Goal: Task Accomplishment & Management: Complete application form

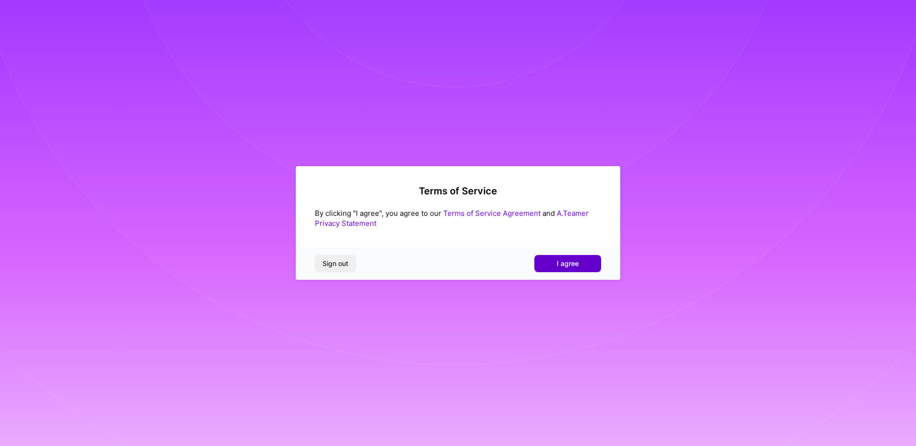
click at [572, 267] on span "I agree" at bounding box center [568, 264] width 22 height 10
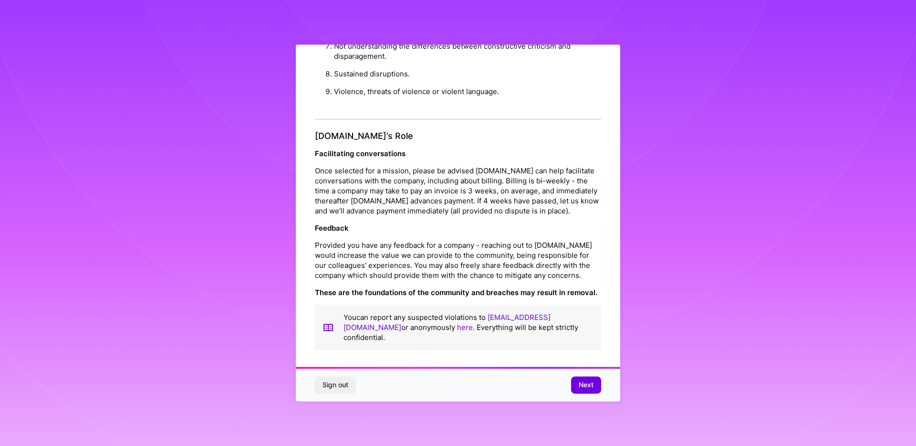
scroll to position [3, 0]
click at [575, 383] on button "Next" at bounding box center [586, 384] width 30 height 17
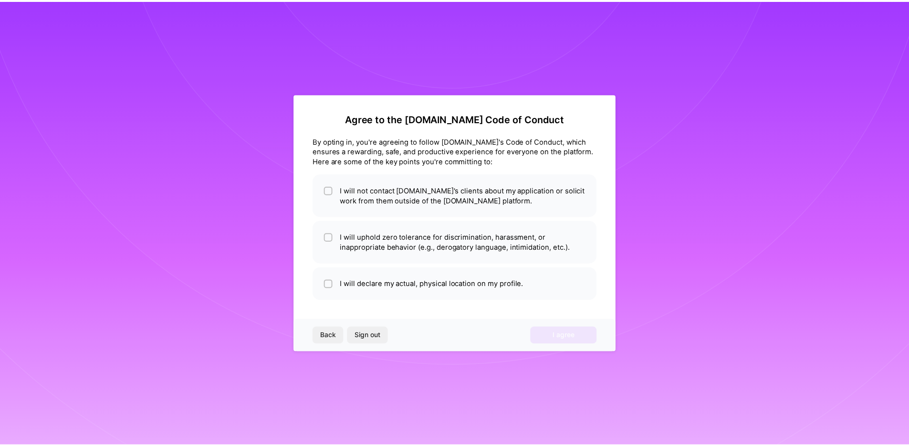
scroll to position [0, 0]
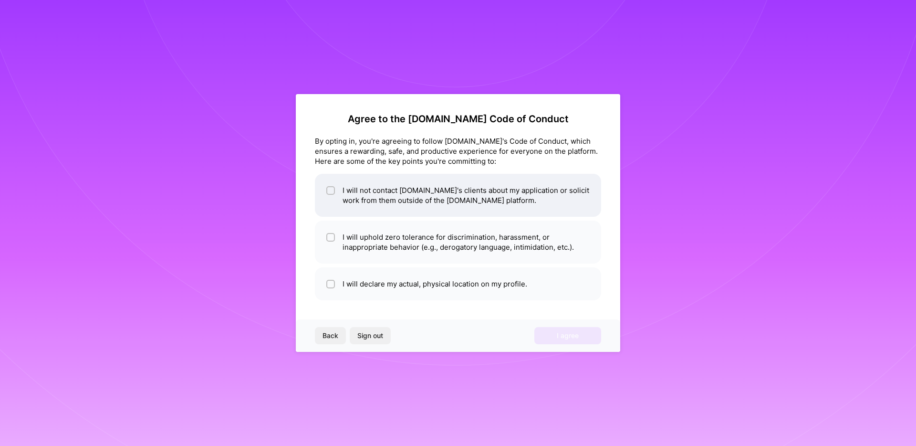
click at [332, 193] on input "checkbox" at bounding box center [331, 191] width 7 height 7
checkbox input "true"
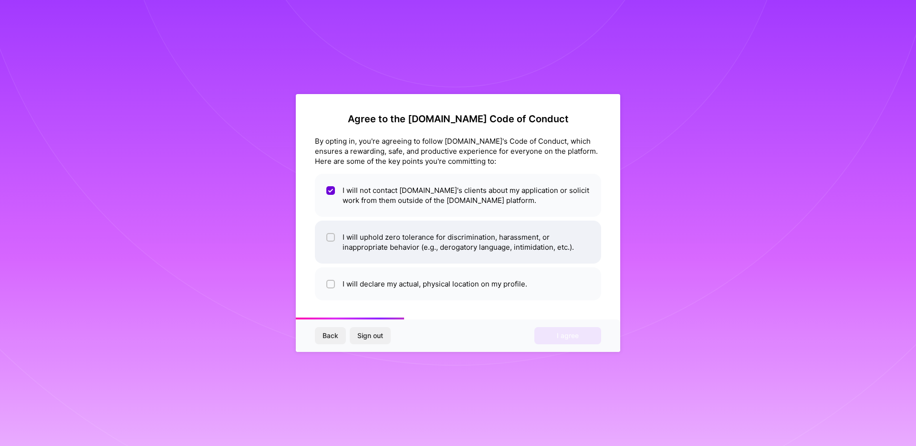
click at [338, 255] on li "I will uphold zero tolerance for discrimination, harassment, or inappropriate b…" at bounding box center [458, 241] width 286 height 43
checkbox input "true"
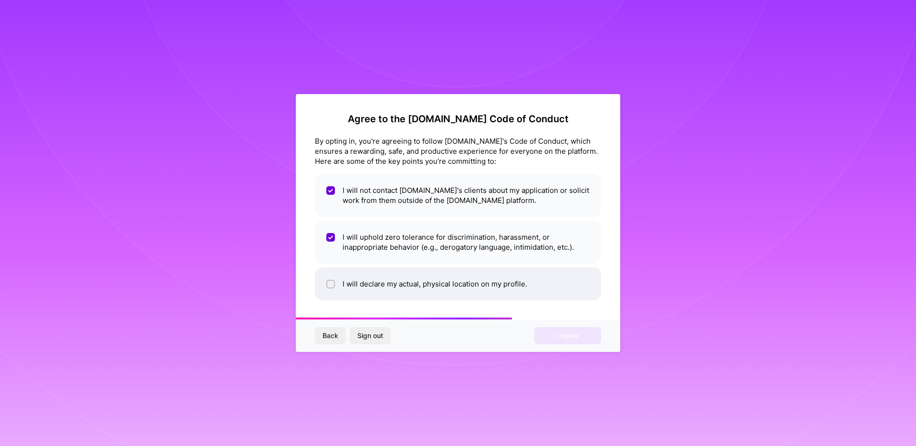
click at [330, 283] on input "checkbox" at bounding box center [331, 284] width 7 height 7
click at [393, 289] on li "I will declare my actual, physical location on my profile." at bounding box center [458, 283] width 286 height 33
click at [392, 285] on li "I will declare my actual, physical location on my profile." at bounding box center [458, 283] width 286 height 33
checkbox input "true"
click at [563, 336] on span "I agree" at bounding box center [568, 336] width 22 height 10
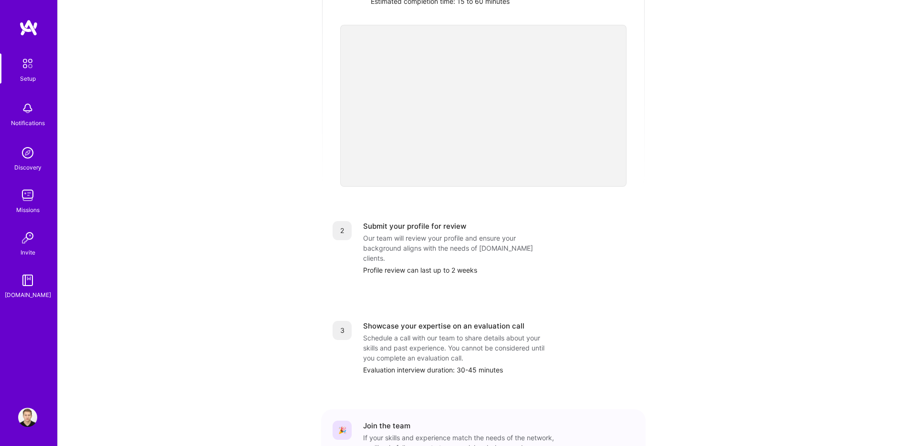
scroll to position [25, 0]
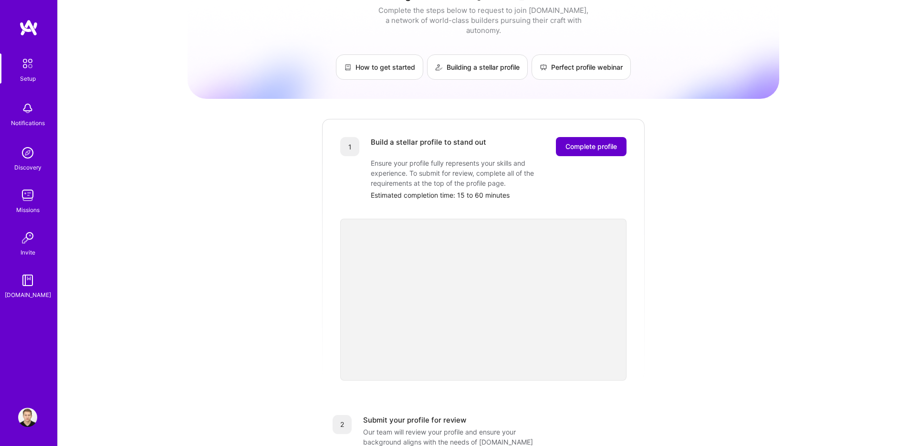
click at [579, 142] on span "Complete profile" at bounding box center [591, 147] width 52 height 10
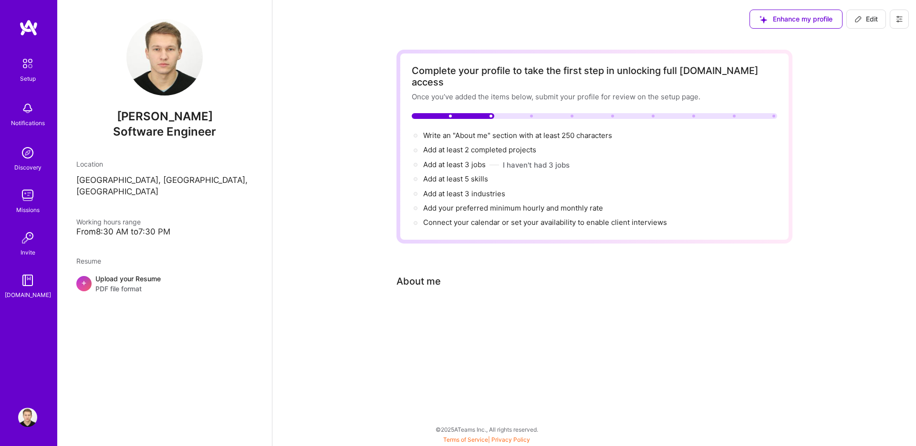
click at [426, 283] on div "Complete your profile to take the first step in unlocking full [DOMAIN_NAME] ac…" at bounding box center [595, 194] width 396 height 288
click at [421, 274] on div "About me" at bounding box center [419, 281] width 44 height 14
click at [420, 274] on div "About me" at bounding box center [419, 281] width 44 height 14
click at [426, 274] on div "About me" at bounding box center [419, 281] width 44 height 14
click at [450, 131] on span "Write an "About me" section with at least 250 characters →" at bounding box center [522, 135] width 199 height 9
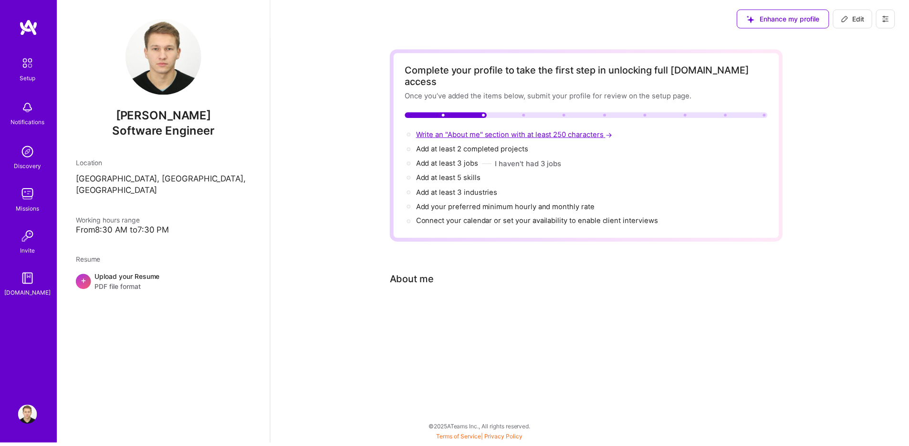
scroll to position [334, 0]
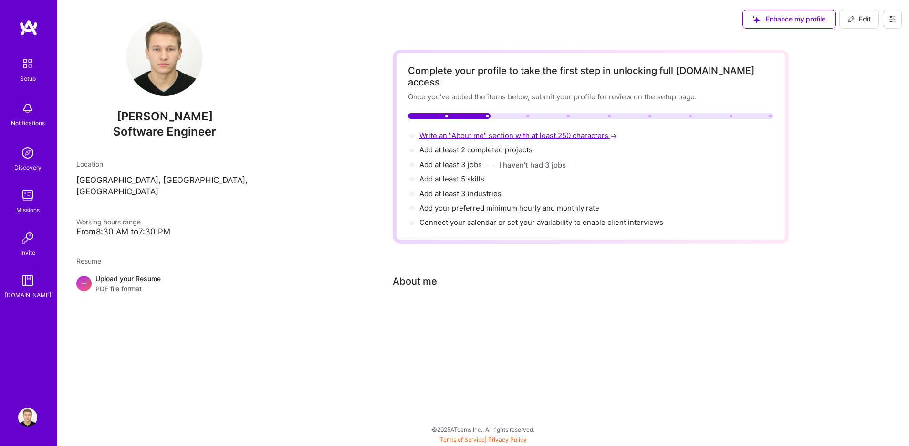
select select "US"
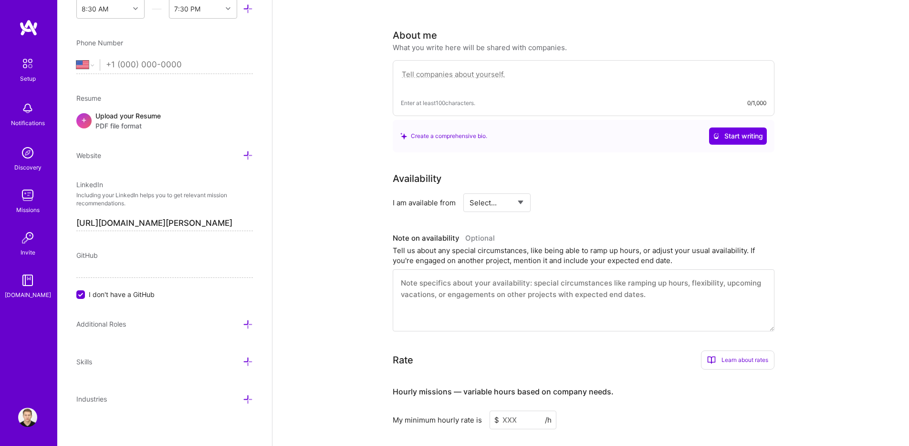
scroll to position [224, 0]
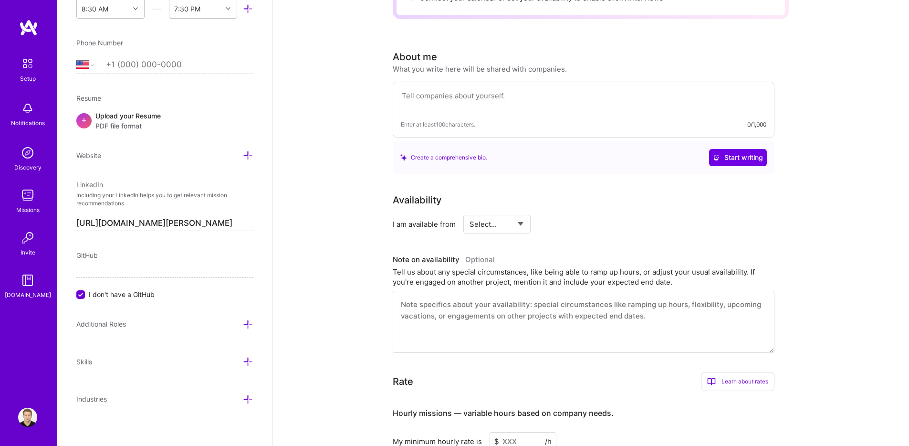
click at [439, 90] on textarea at bounding box center [584, 101] width 366 height 22
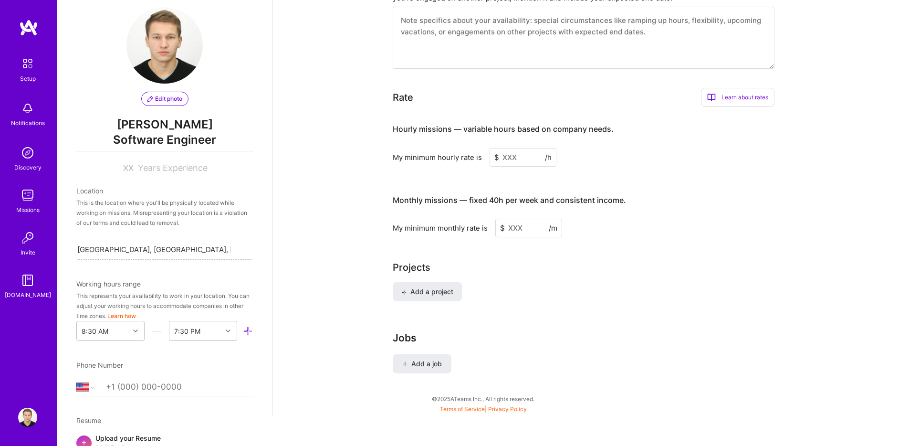
scroll to position [0, 0]
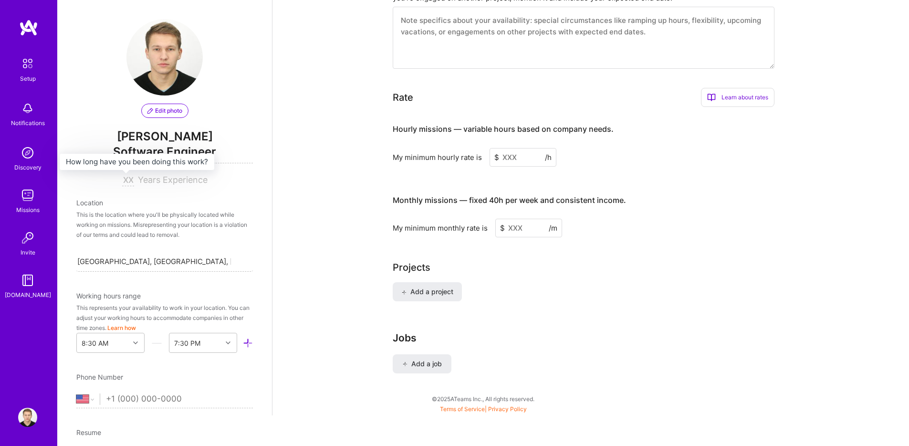
click at [128, 176] on input at bounding box center [128, 180] width 12 height 11
type input "7"
click at [125, 261] on input "[GEOGRAPHIC_DATA], [GEOGRAPHIC_DATA], [GEOGRAPHIC_DATA]" at bounding box center [154, 261] width 154 height 10
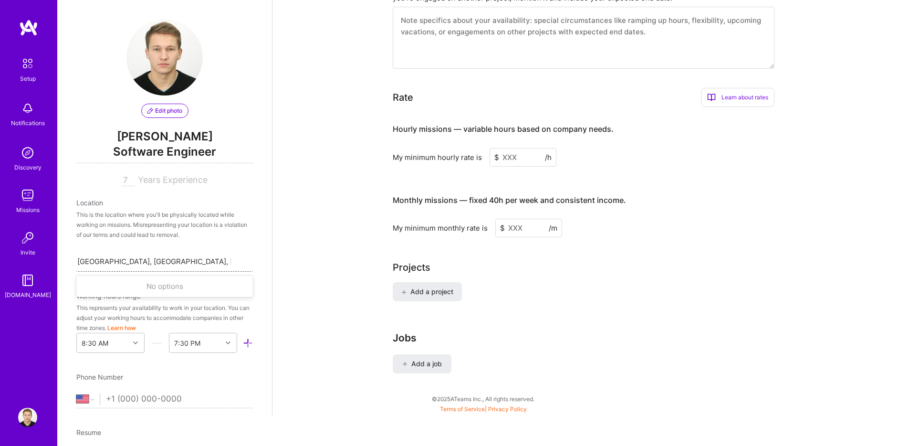
click at [125, 261] on input "[GEOGRAPHIC_DATA], [GEOGRAPHIC_DATA], [GEOGRAPHIC_DATA]" at bounding box center [154, 261] width 154 height 10
type input "[GEOGRAPHIC_DATA]"
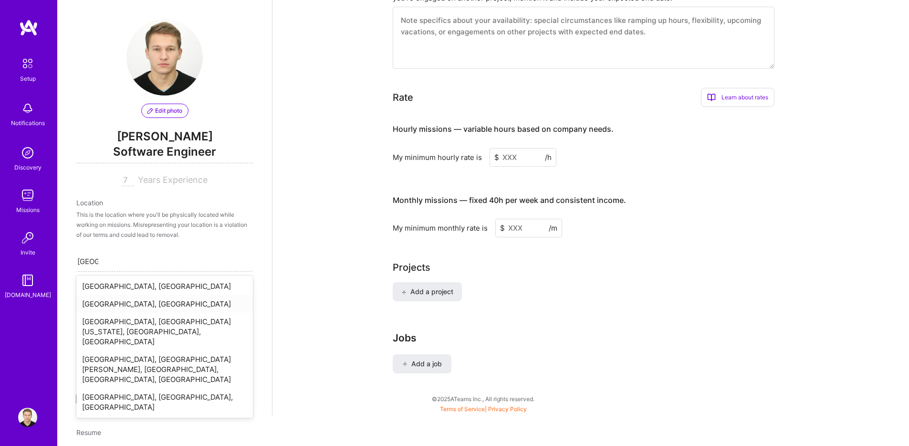
click at [114, 302] on div "[GEOGRAPHIC_DATA], [GEOGRAPHIC_DATA]" at bounding box center [164, 304] width 177 height 18
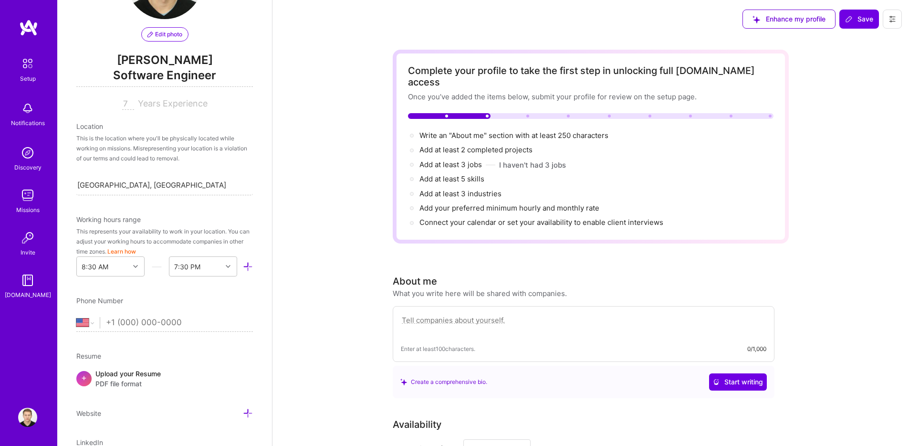
click at [431, 314] on textarea at bounding box center [584, 325] width 366 height 22
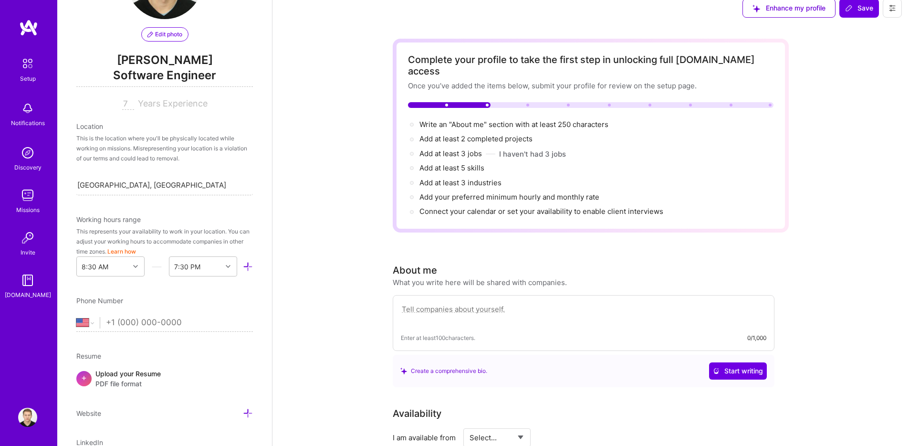
scroll to position [38, 0]
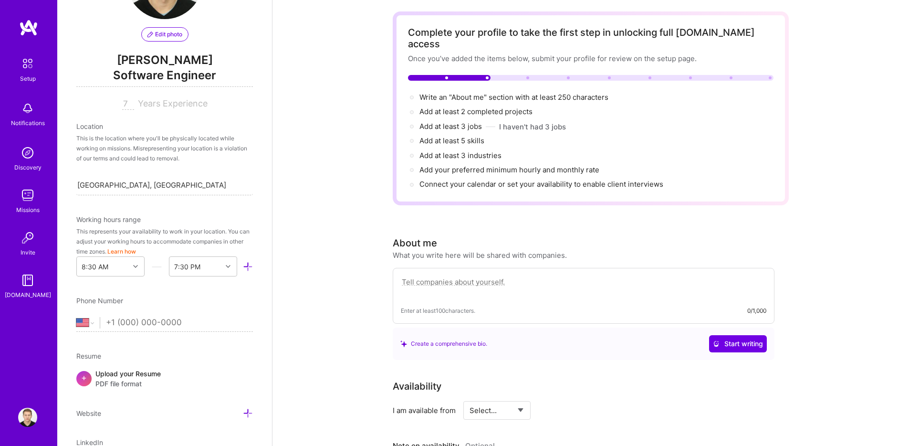
click at [489, 276] on textarea at bounding box center [584, 287] width 366 height 22
type textarea "a"
paste textarea "I worked at web3 startup, collaborating closely to design and develop multiple …"
type textarea "I worked at web3 startup, collaborating closely to design and develop multiple …"
paste textarea "I'm Software Engineer. Throughout my career i have been working on web applicat…"
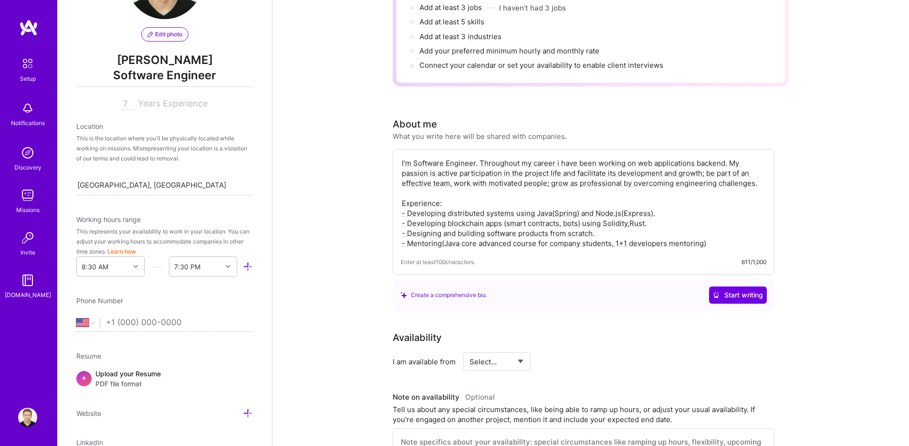
scroll to position [183, 0]
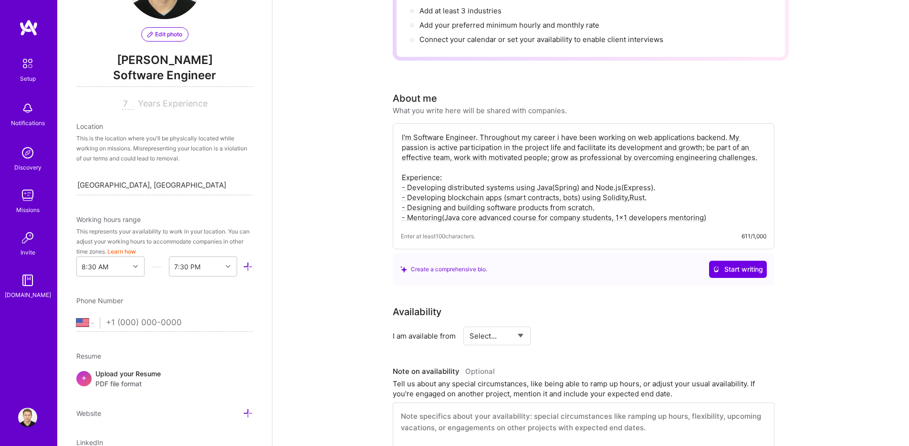
type textarea "I'm Software Engineer. Throughout my career i have been working on web applicat…"
click at [814, 249] on div "Complete your profile to take the first step in unlocking full A.Team access On…" at bounding box center [590, 332] width 637 height 955
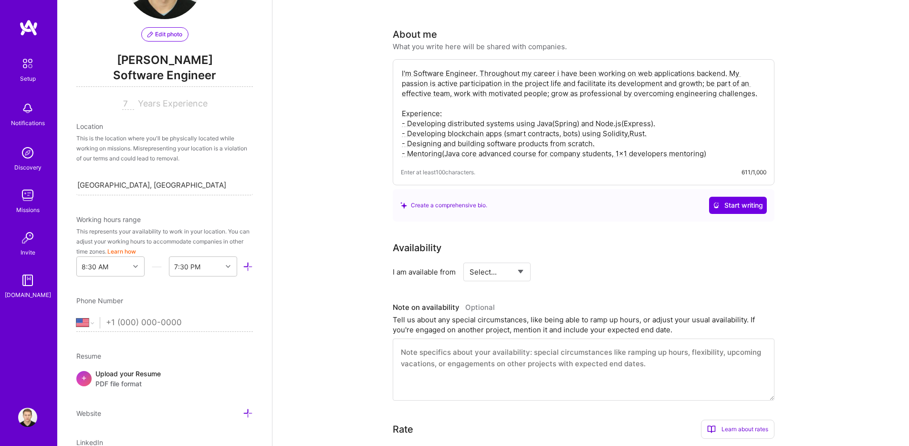
scroll to position [259, 0]
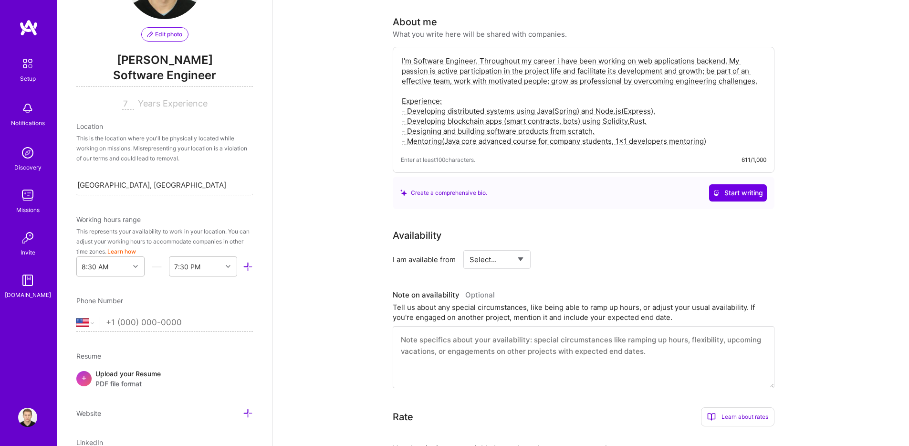
click at [481, 247] on select "Select... Right Now Future Date Not Available" at bounding box center [497, 259] width 55 height 24
select select "Right Now"
click at [470, 247] on select "Select... Right Now Future Date Not Available" at bounding box center [497, 259] width 55 height 24
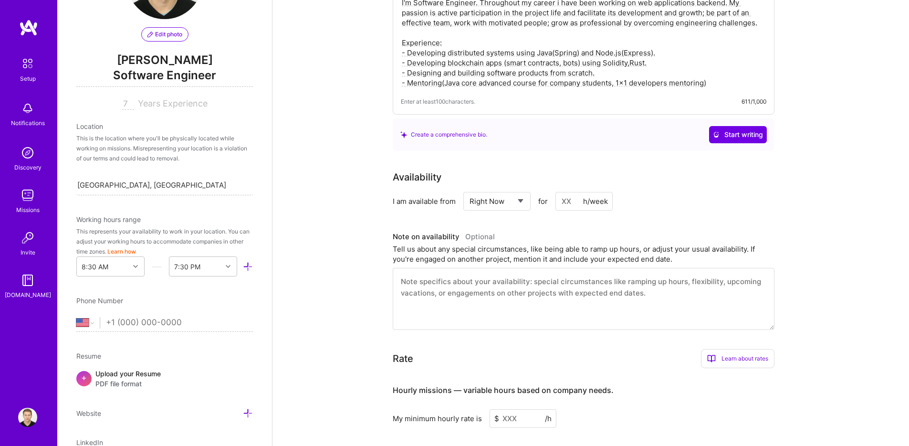
scroll to position [392, 0]
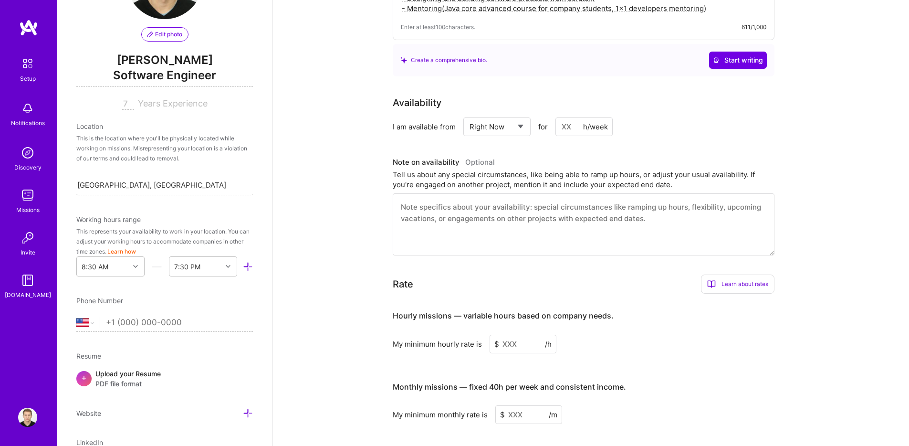
click at [454, 215] on textarea at bounding box center [584, 224] width 382 height 62
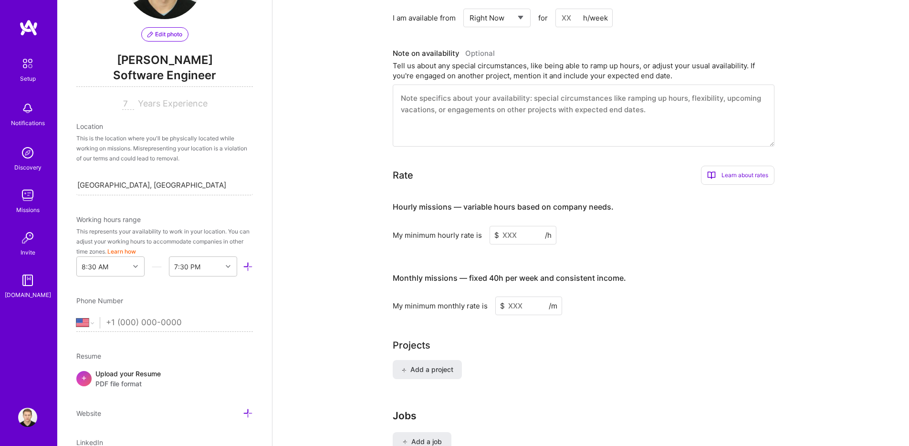
scroll to position [513, 0]
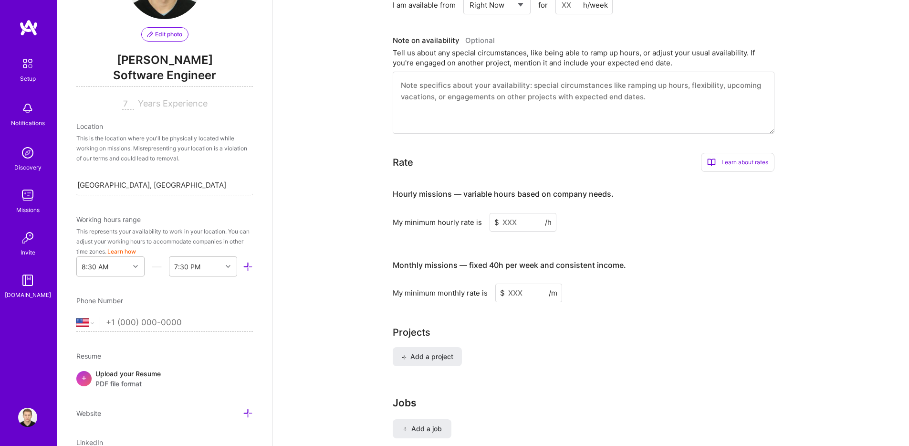
click at [515, 213] on input at bounding box center [523, 222] width 67 height 19
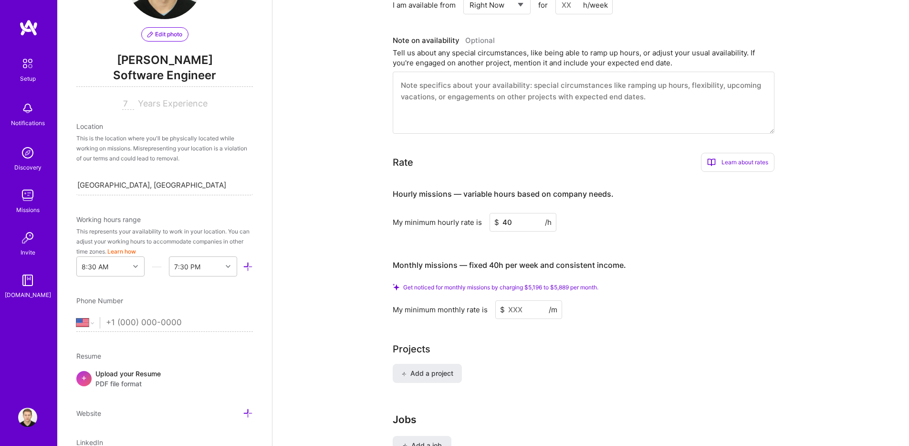
type input "40"
click at [512, 300] on input at bounding box center [528, 309] width 67 height 19
type input "7"
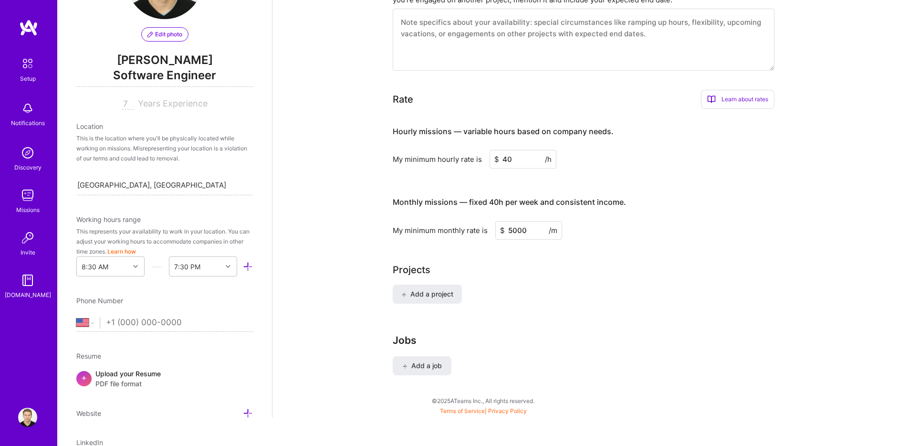
scroll to position [564, 0]
type input "5000"
click at [513, 261] on div "Projects" at bounding box center [591, 268] width 396 height 14
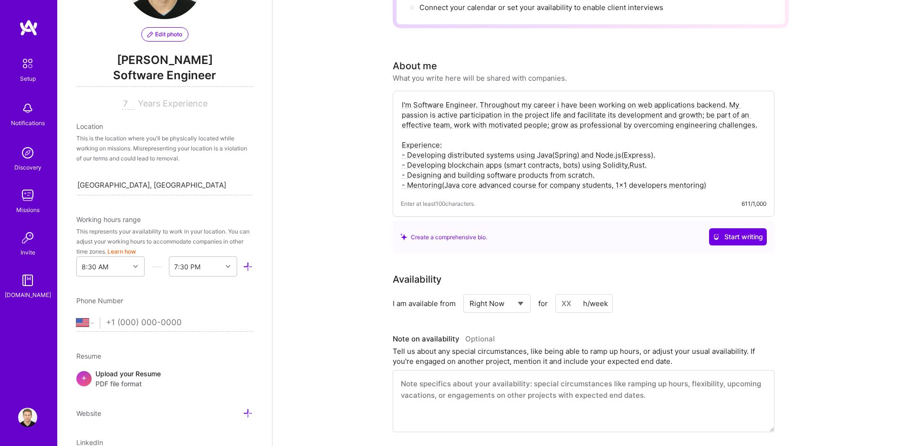
scroll to position [0, 0]
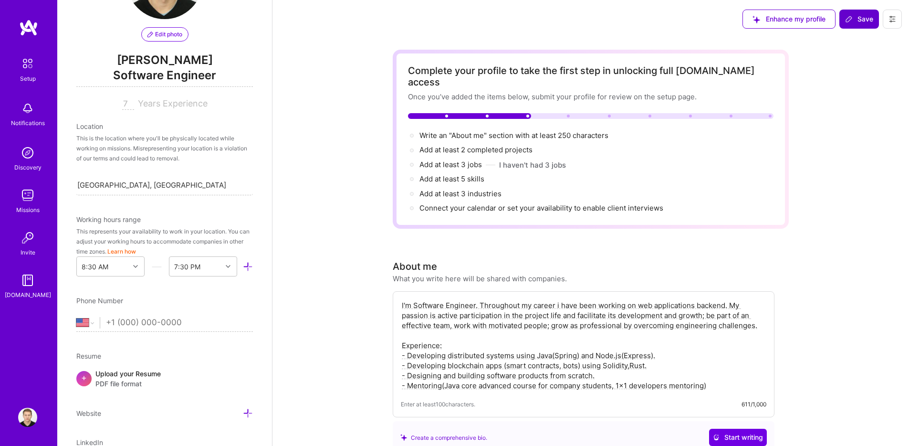
click at [859, 17] on span "Save" at bounding box center [859, 19] width 28 height 10
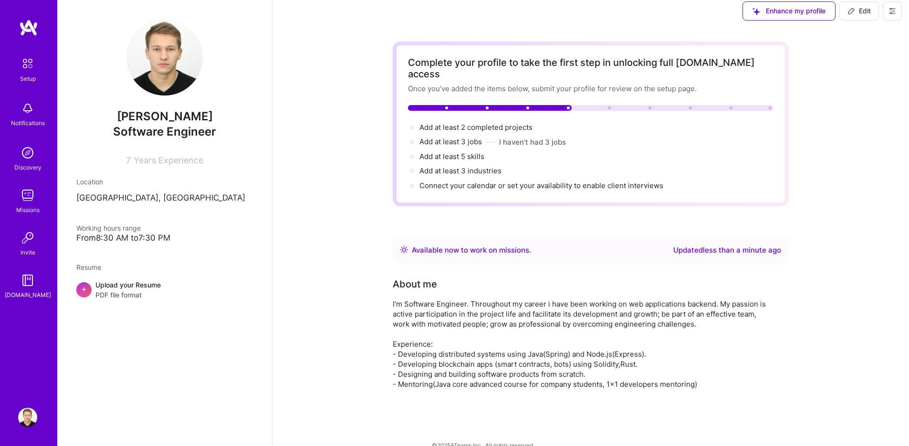
scroll to position [12, 0]
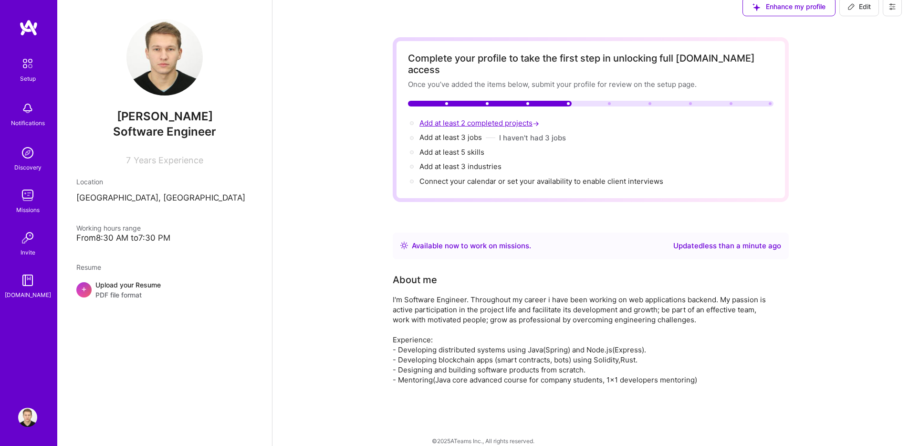
click at [463, 118] on span "Add at least 2 completed projects →" at bounding box center [480, 122] width 122 height 9
select select "US"
select select "Right Now"
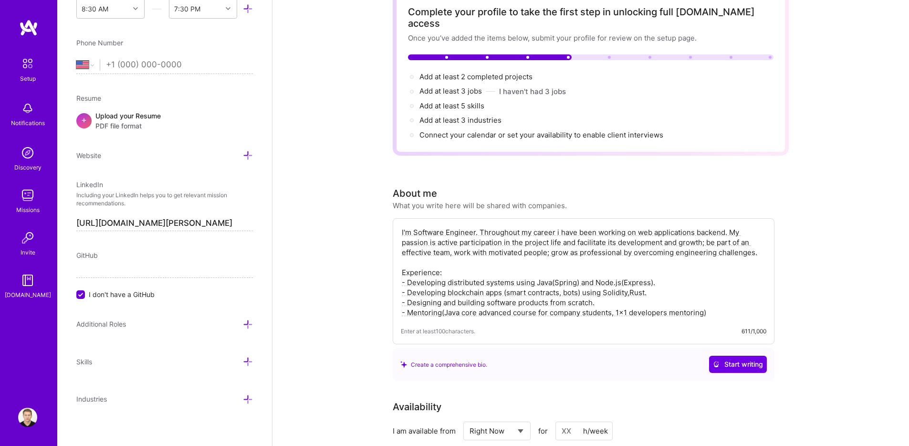
scroll to position [0, 0]
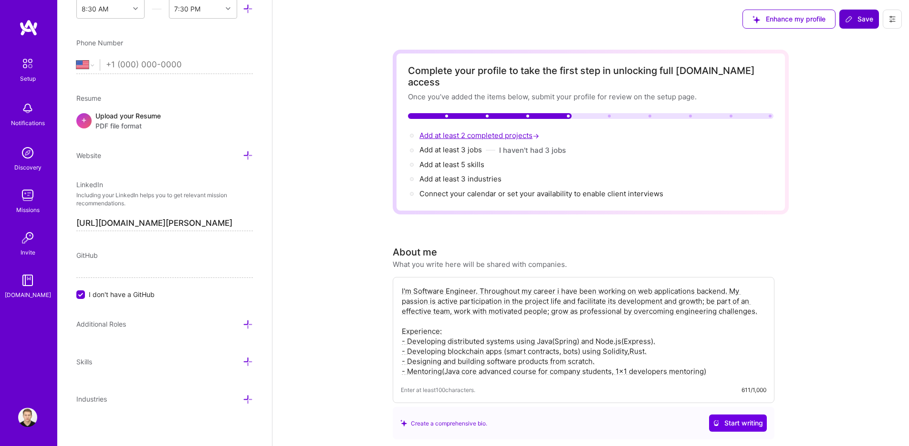
click at [440, 131] on span "Add at least 2 completed projects →" at bounding box center [480, 135] width 122 height 9
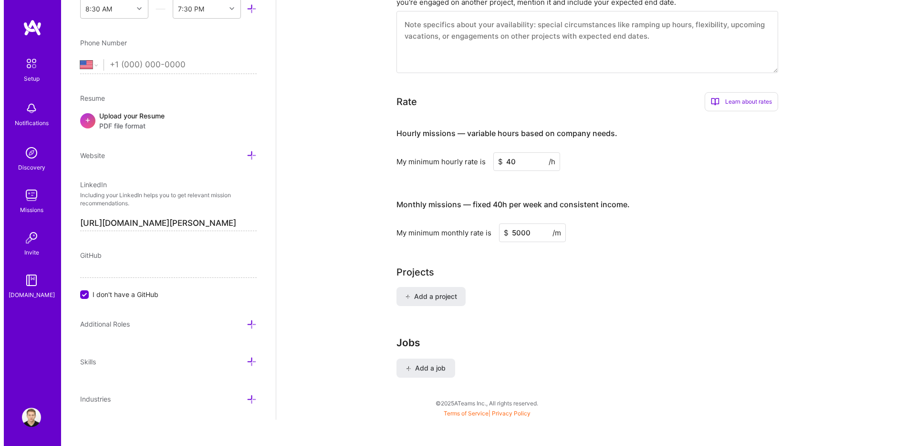
scroll to position [549, 0]
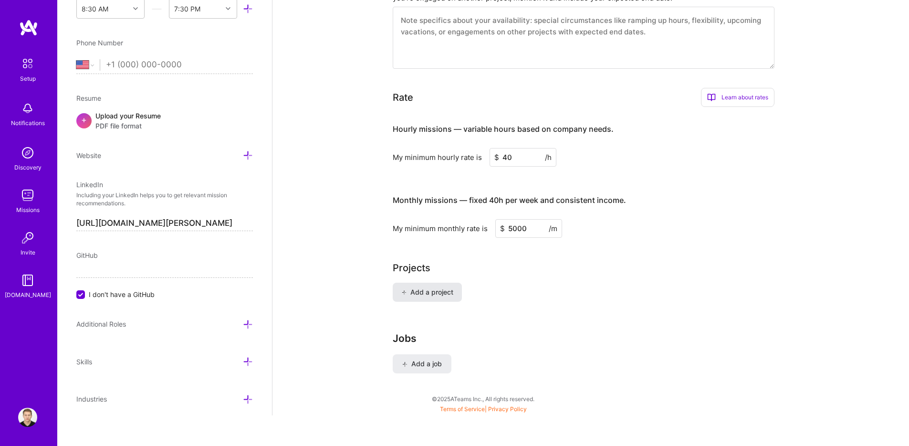
click at [424, 287] on span "Add a project" at bounding box center [427, 292] width 52 height 10
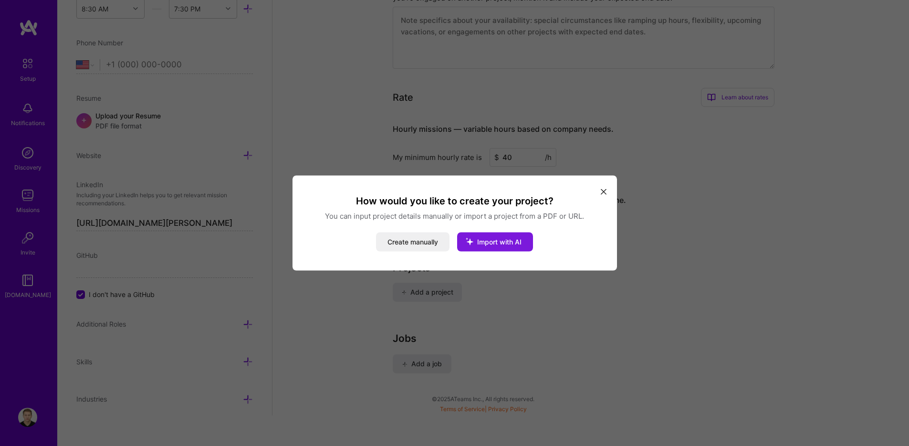
click at [486, 243] on span "Import with AI" at bounding box center [499, 242] width 44 height 8
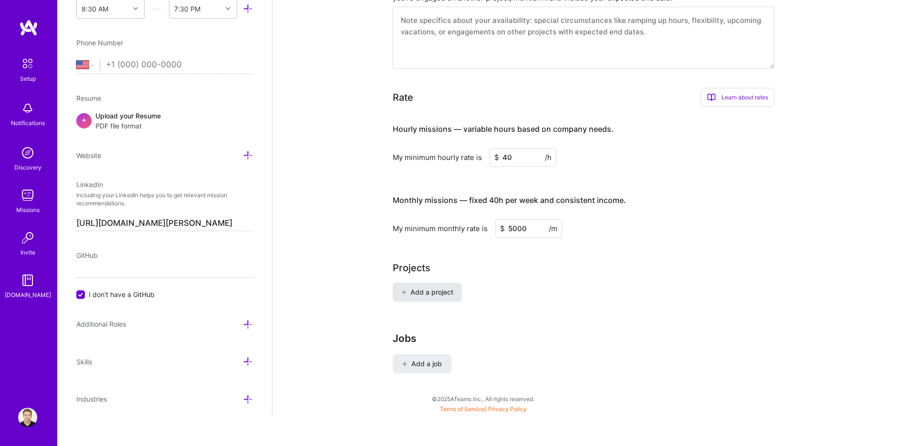
click at [439, 287] on span "Add a project" at bounding box center [427, 292] width 52 height 10
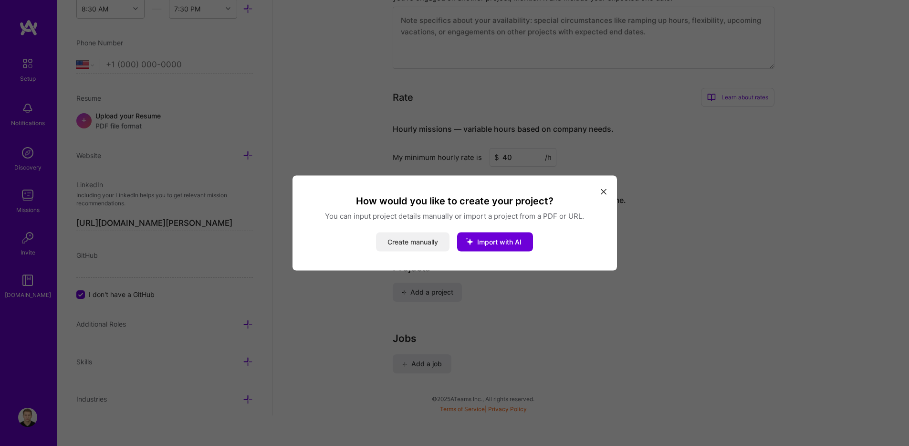
click at [412, 240] on button "Create manually" at bounding box center [412, 241] width 73 height 19
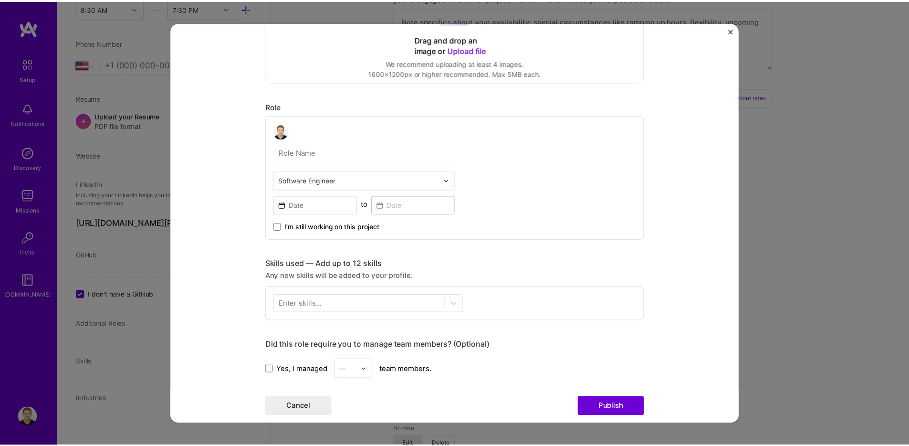
scroll to position [0, 0]
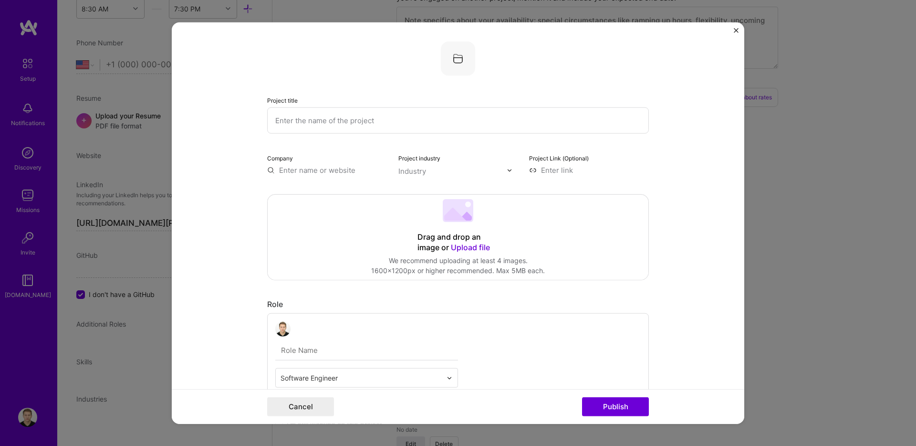
click at [330, 127] on input "text" at bounding box center [458, 120] width 382 height 26
click at [732, 34] on form "Project title Company Project industry Industry Project Link (Optional) Drag an…" at bounding box center [458, 222] width 573 height 401
click at [734, 30] on img "Close" at bounding box center [736, 30] width 5 height 5
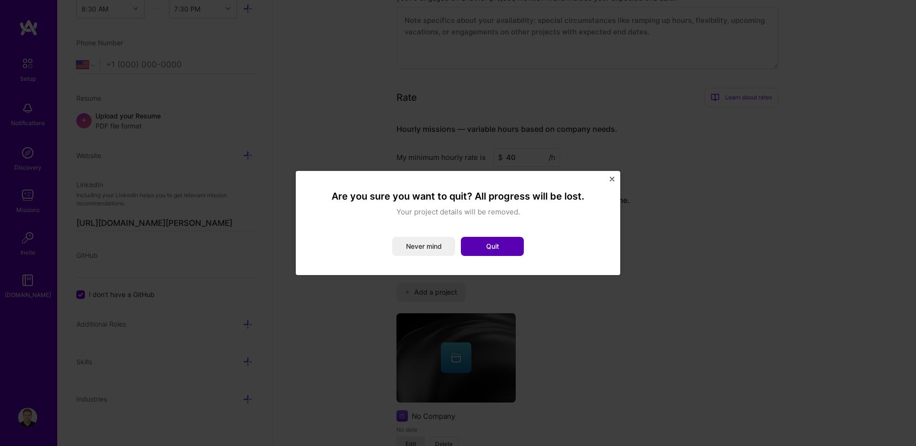
click at [487, 244] on button "Quit" at bounding box center [492, 246] width 63 height 19
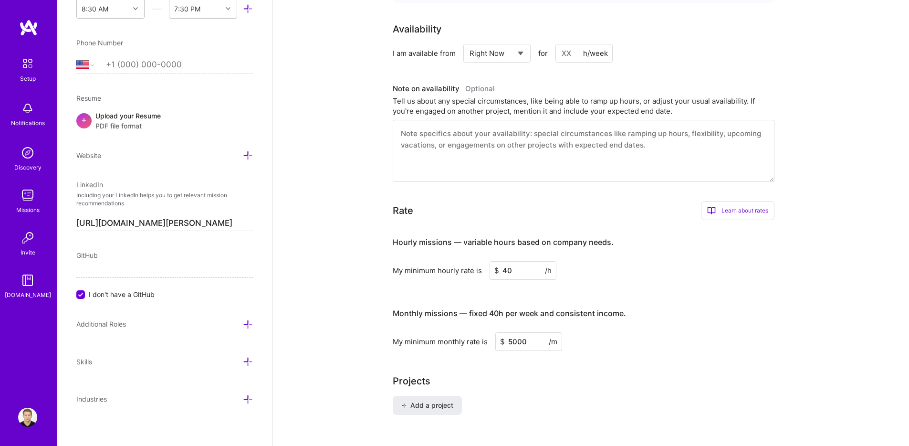
scroll to position [549, 0]
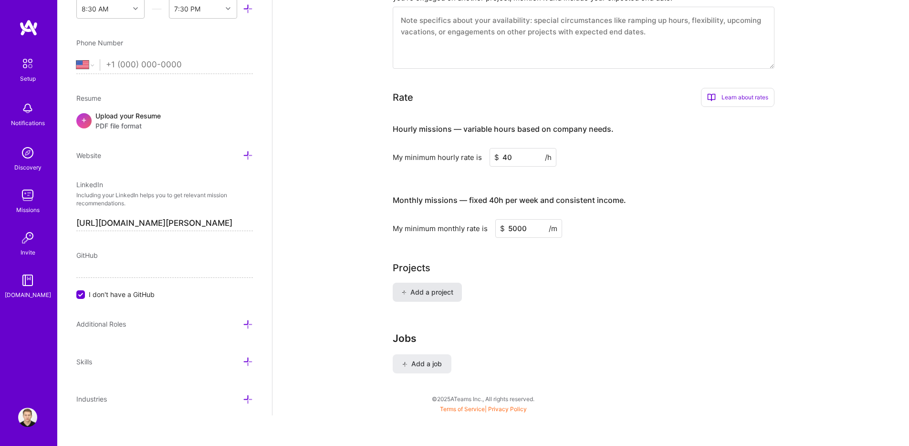
click at [428, 287] on span "Add a project" at bounding box center [427, 292] width 52 height 10
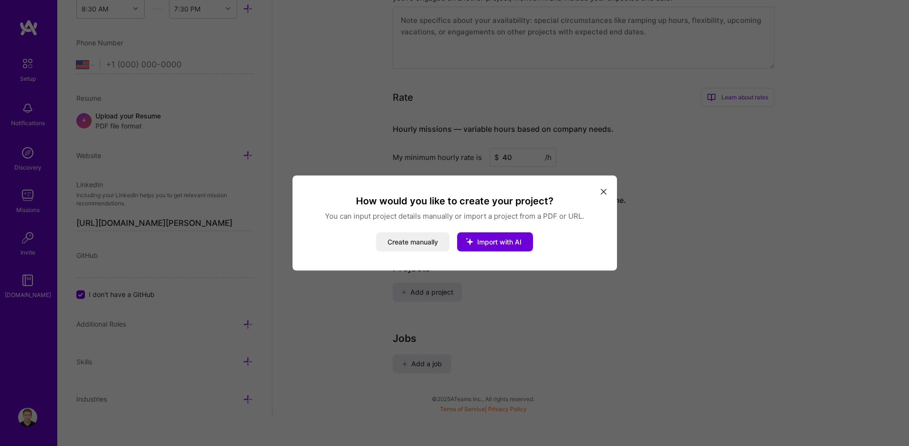
click at [604, 188] on button "modal" at bounding box center [603, 191] width 11 height 16
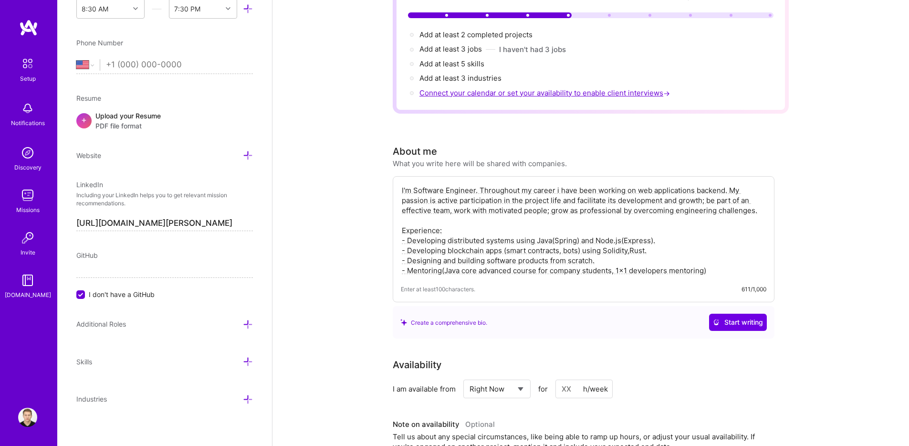
scroll to position [0, 0]
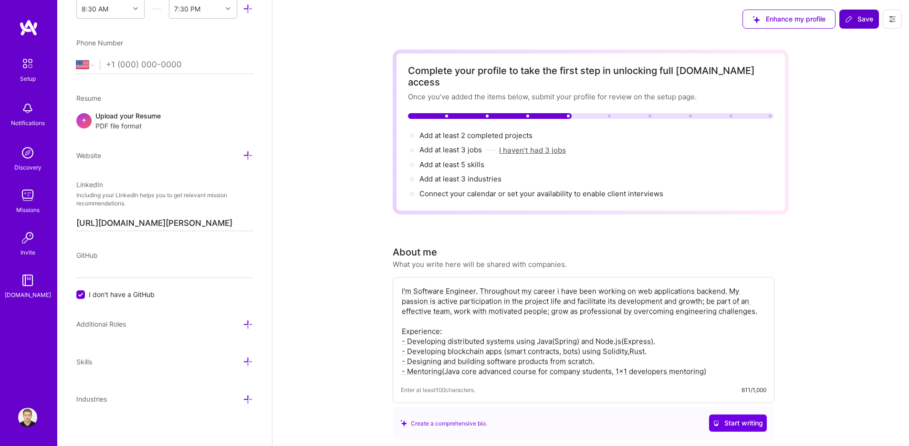
click at [521, 145] on button "I haven't had 3 jobs" at bounding box center [532, 150] width 67 height 10
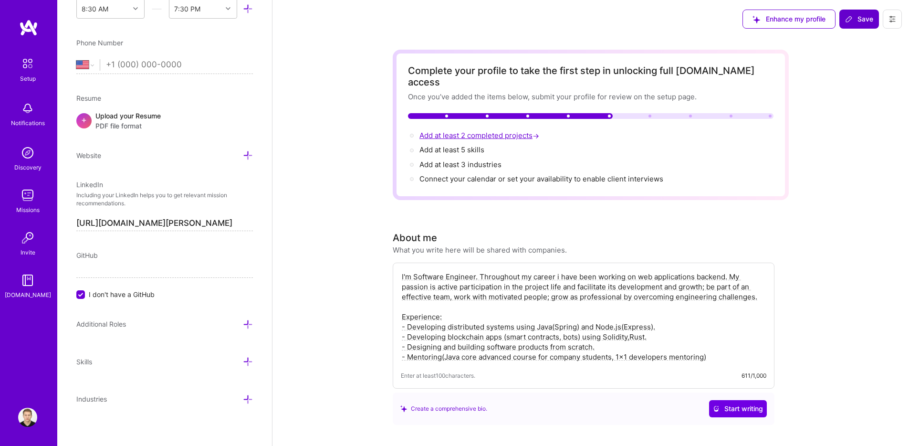
click at [465, 131] on span "Add at least 2 completed projects →" at bounding box center [480, 135] width 122 height 9
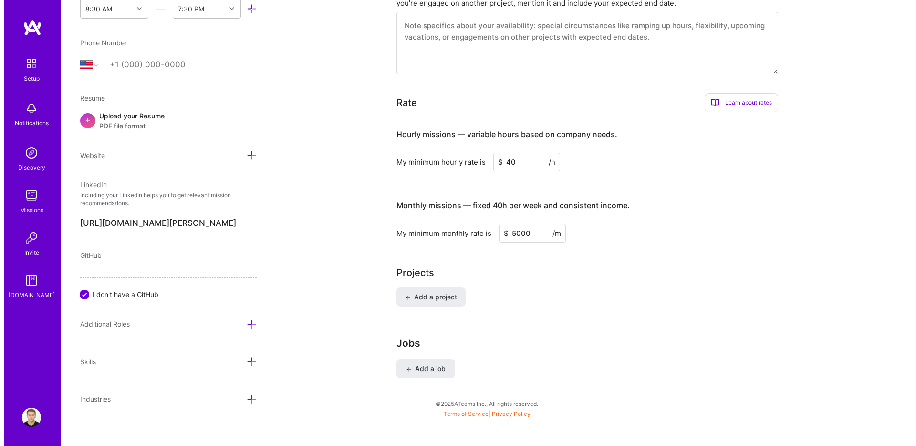
scroll to position [534, 0]
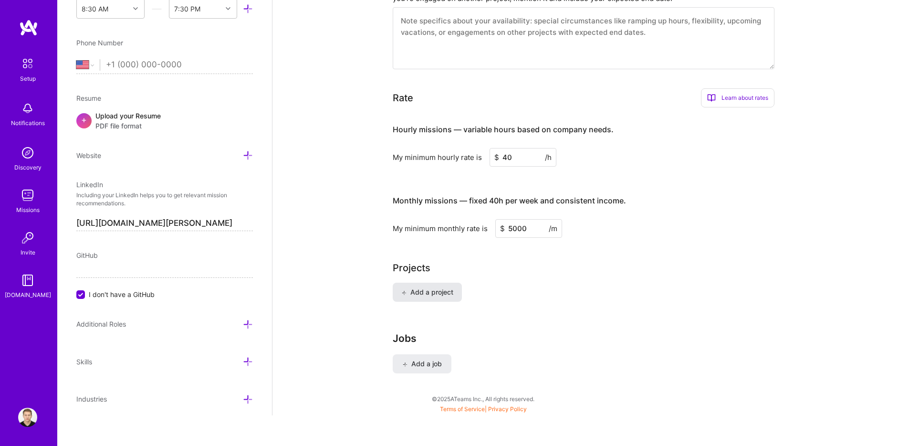
click at [421, 287] on span "Add a project" at bounding box center [427, 292] width 52 height 10
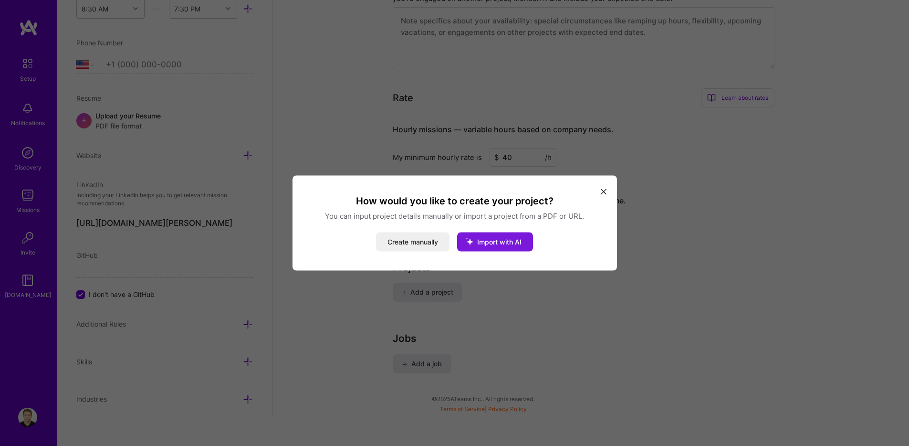
click at [497, 243] on span "Import with AI" at bounding box center [499, 242] width 44 height 8
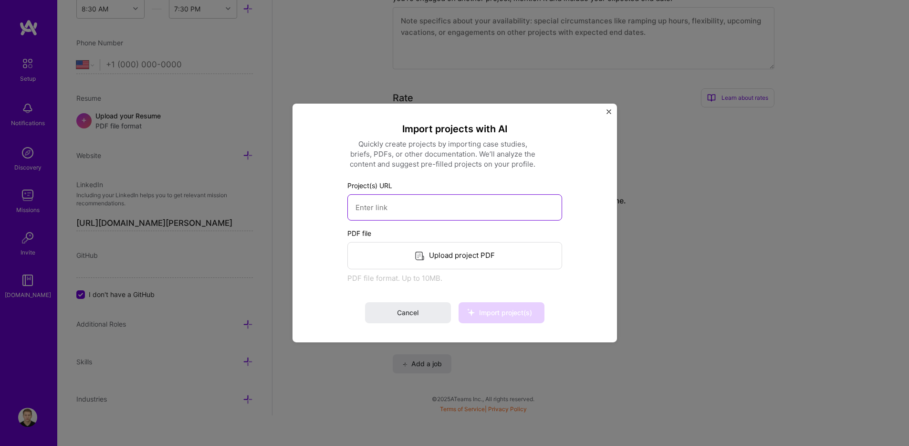
click at [384, 215] on input at bounding box center [454, 207] width 215 height 26
click at [605, 114] on div "Import projects with AI Quickly create projects by importing case studies, brie…" at bounding box center [455, 223] width 324 height 239
click at [608, 112] on img "Close" at bounding box center [608, 111] width 5 height 5
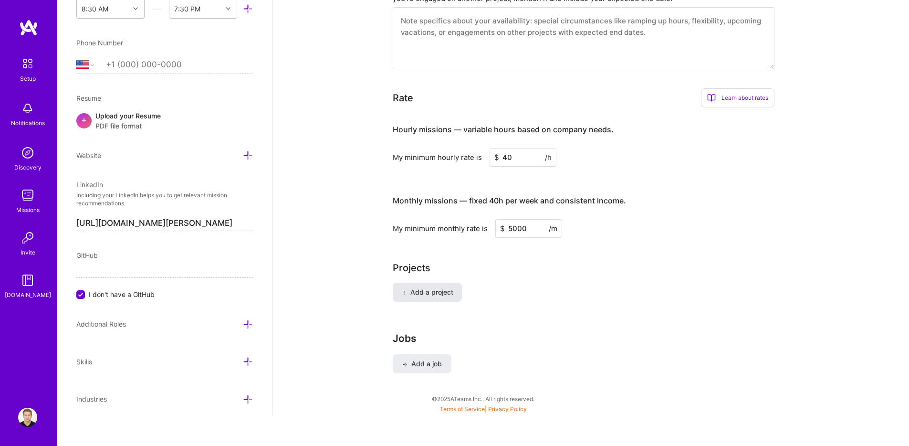
click at [431, 287] on span "Add a project" at bounding box center [427, 292] width 52 height 10
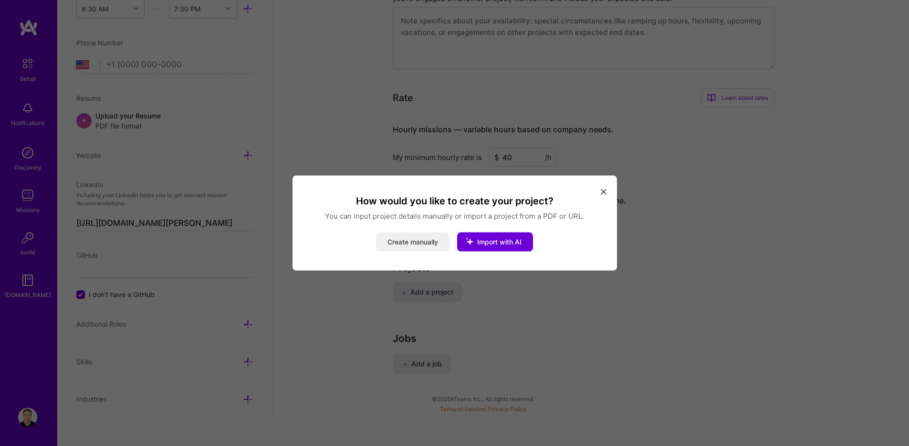
click at [416, 245] on button "Create manually" at bounding box center [412, 241] width 73 height 19
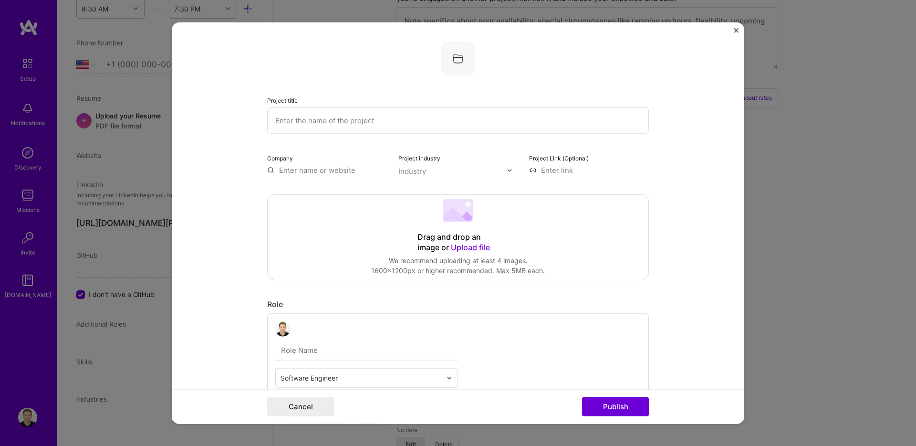
click at [383, 128] on input "text" at bounding box center [458, 120] width 382 height 26
type input "P"
type input "Perf"
click at [285, 170] on input "text" at bounding box center [327, 170] width 120 height 10
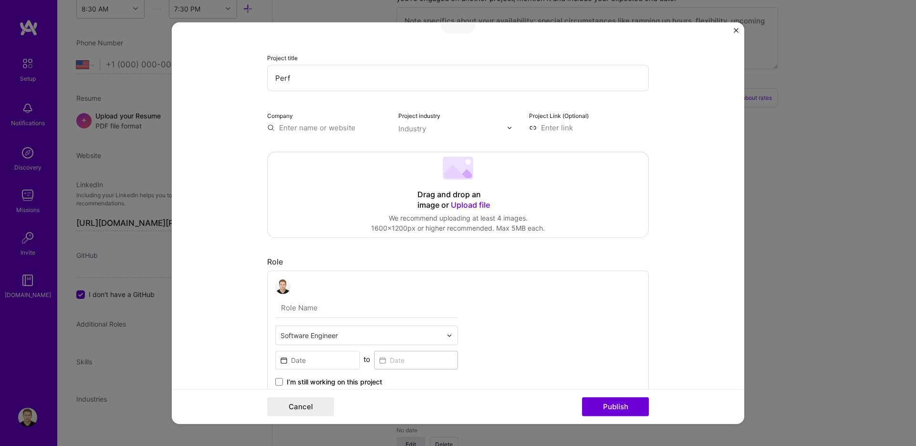
scroll to position [76, 0]
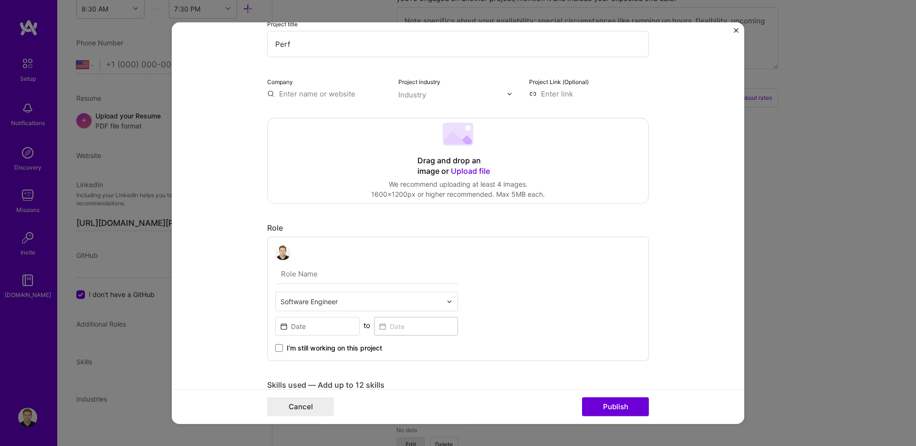
click at [314, 273] on input "text" at bounding box center [366, 274] width 183 height 20
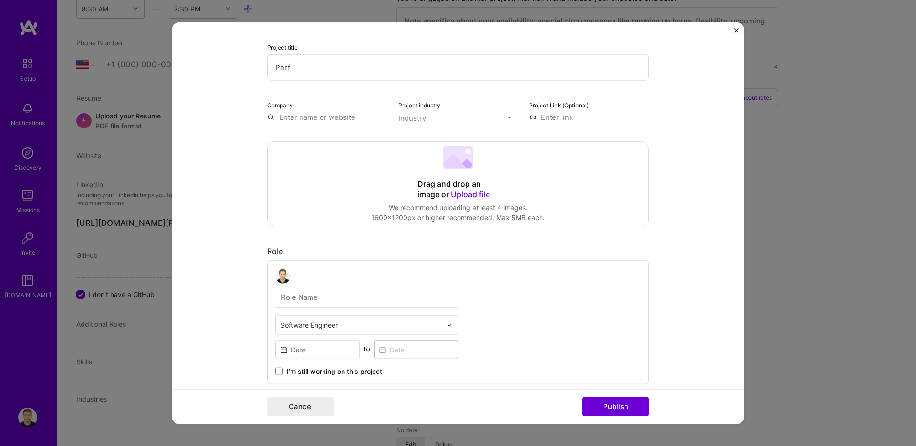
scroll to position [38, 0]
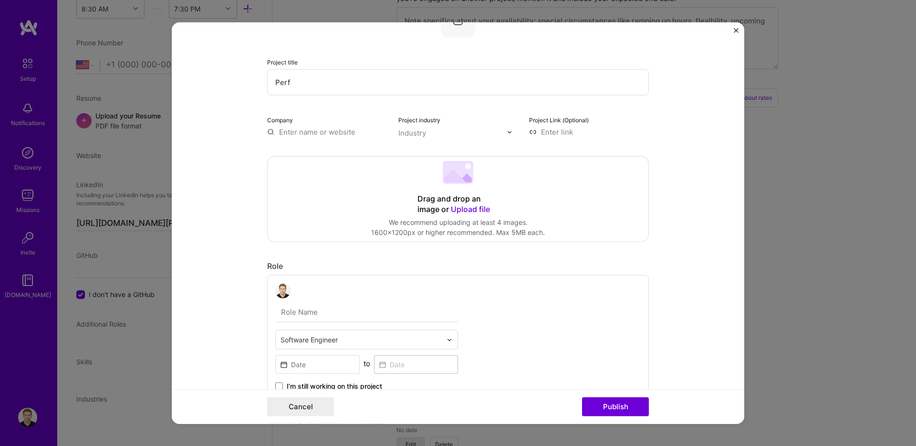
click at [324, 84] on input "Perf" at bounding box center [458, 82] width 382 height 26
click at [314, 136] on input "text" at bounding box center [327, 132] width 120 height 10
click at [325, 149] on span "EPAM Systems" at bounding box center [321, 151] width 51 height 10
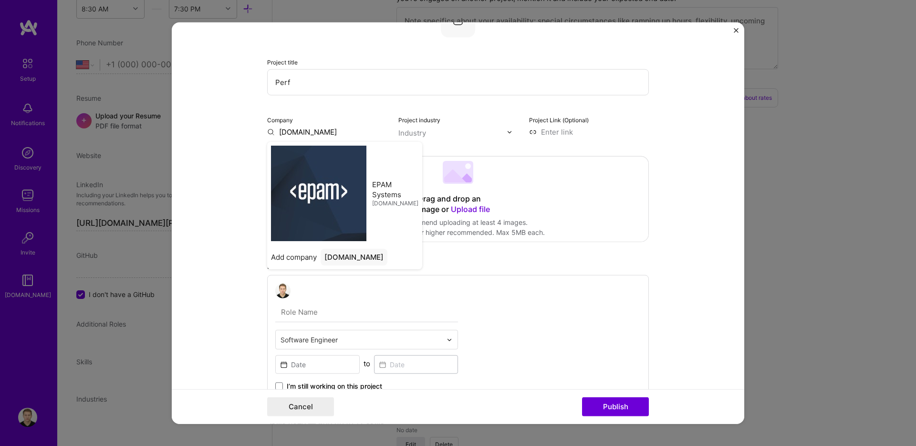
type input "EPAM Systems"
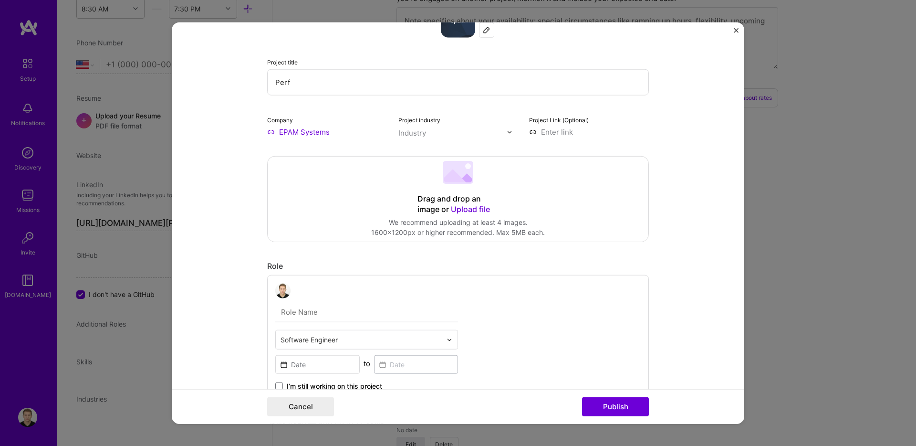
click at [436, 135] on input "text" at bounding box center [452, 133] width 109 height 10
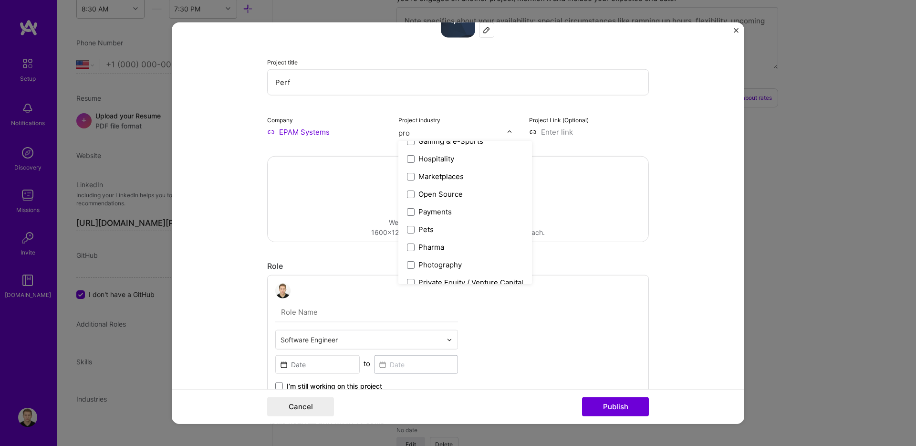
scroll to position [0, 0]
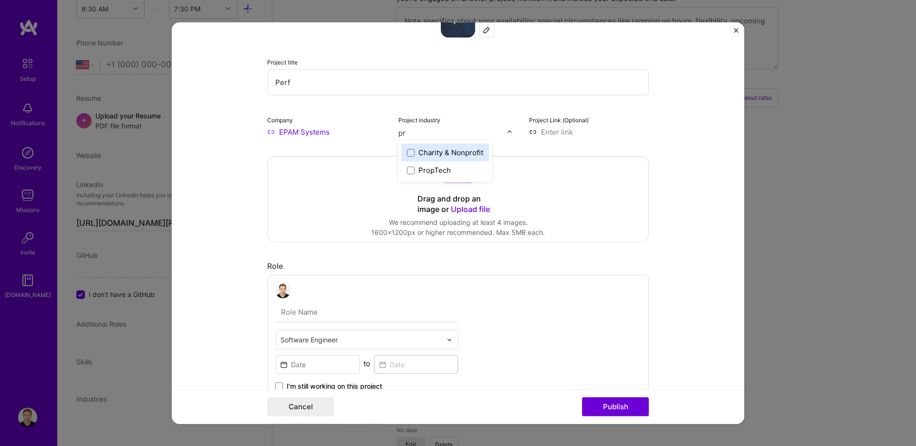
type input "p"
type input "a"
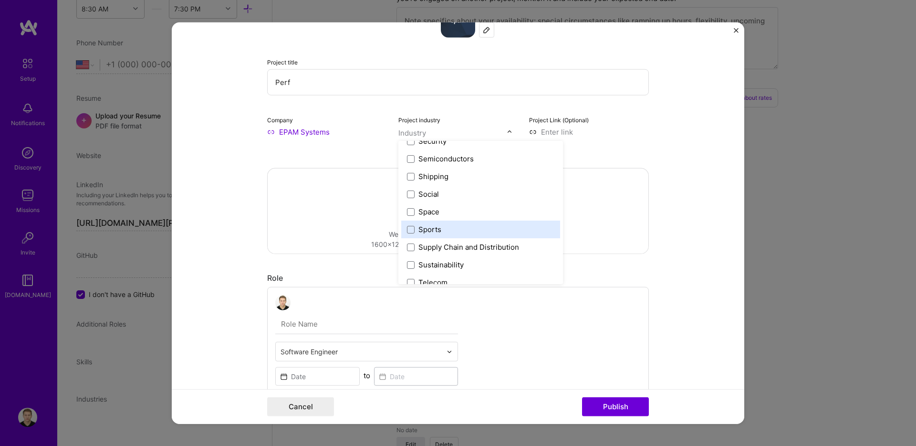
scroll to position [1860, 0]
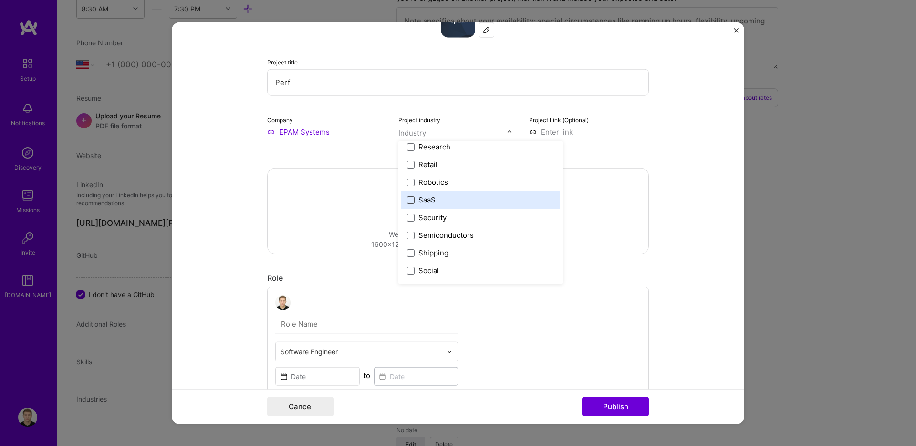
click at [408, 203] on span at bounding box center [411, 200] width 8 height 8
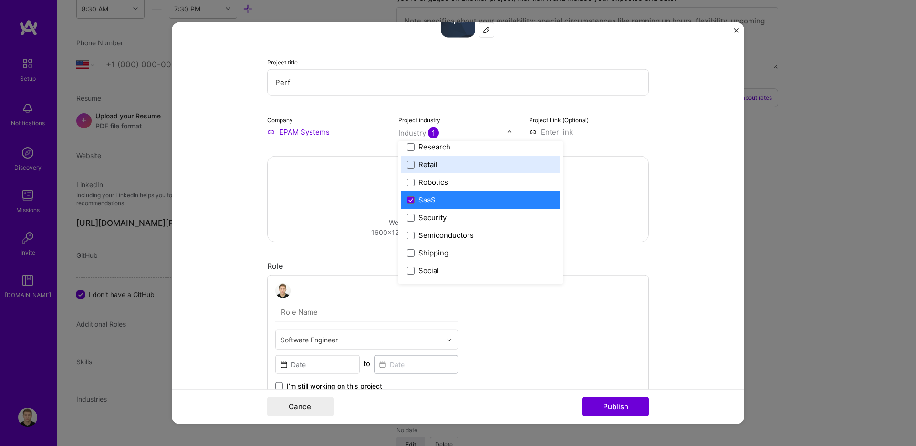
click at [625, 127] on input at bounding box center [589, 132] width 120 height 10
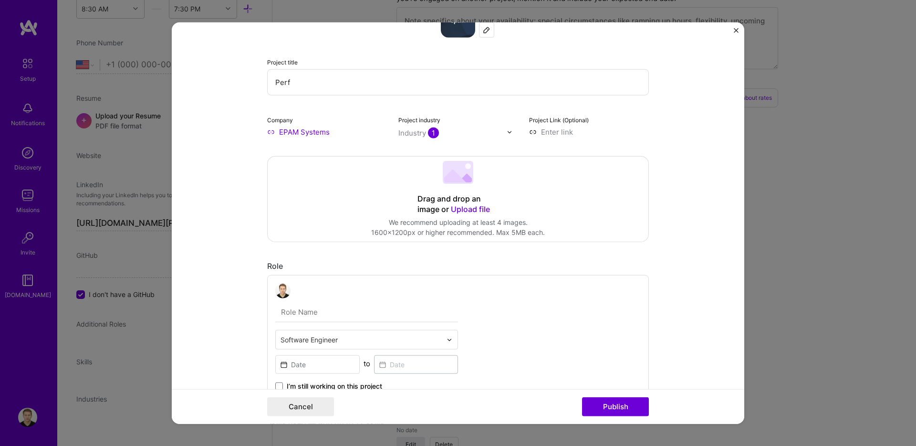
click at [559, 132] on input at bounding box center [589, 132] width 120 height 10
click at [658, 114] on form "Project title Perf Company EPAM Systems Project industry Industry 1 Project Lin…" at bounding box center [458, 222] width 573 height 401
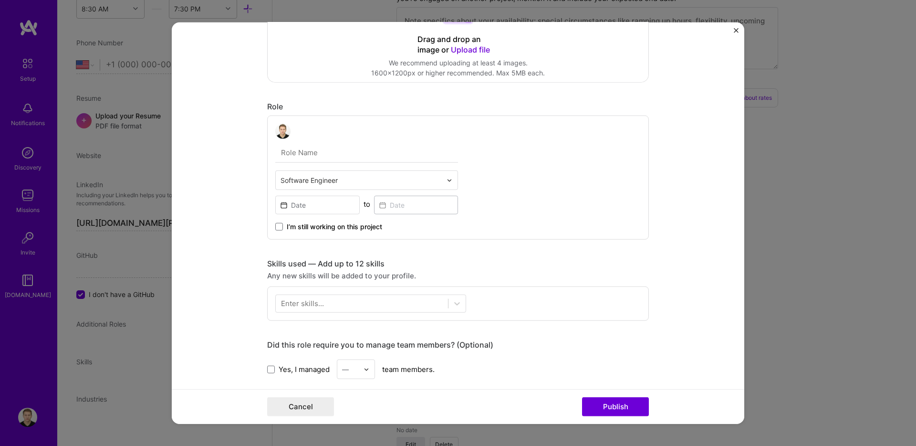
scroll to position [220, 0]
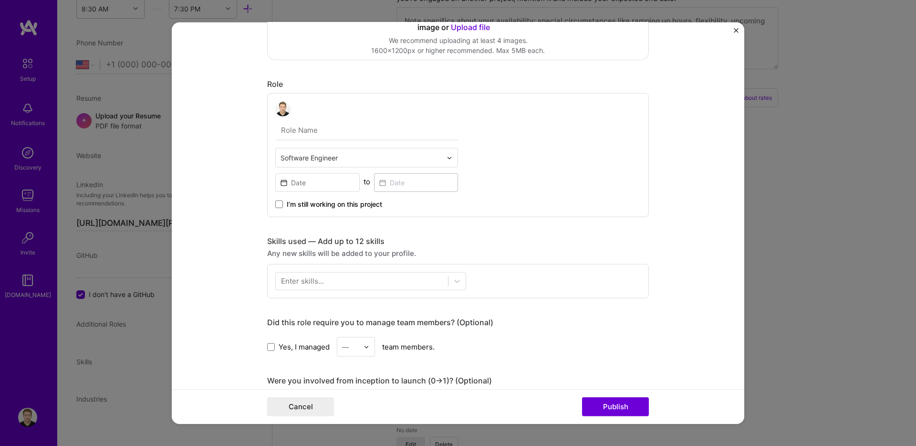
click at [310, 135] on input "text" at bounding box center [366, 130] width 183 height 20
type input "S"
type input "Senior software engineer"
click at [296, 187] on input at bounding box center [317, 182] width 84 height 19
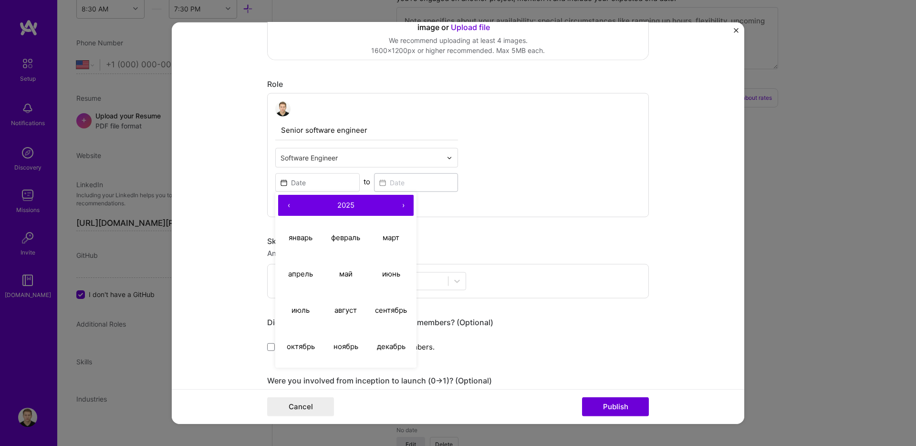
click at [286, 206] on button "‹" at bounding box center [288, 205] width 21 height 21
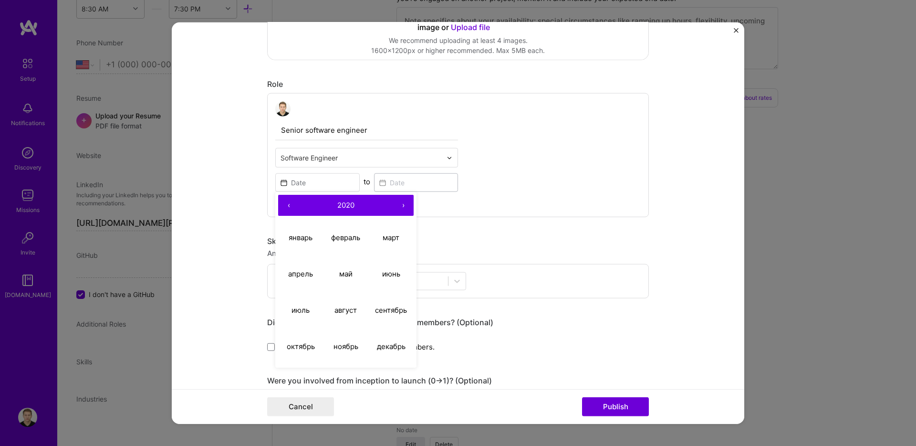
click at [285, 206] on button "‹" at bounding box center [288, 205] width 21 height 21
click at [375, 274] on button "июнь" at bounding box center [390, 273] width 45 height 36
type input "Jun, 2018"
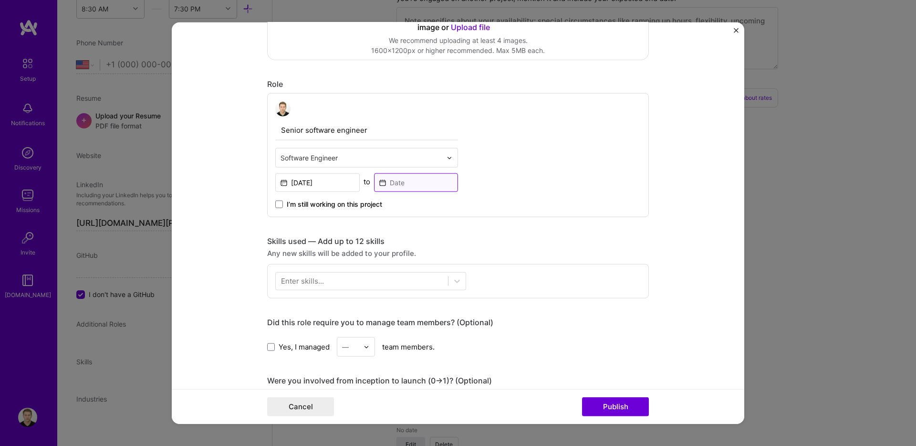
click at [393, 187] on input at bounding box center [416, 182] width 84 height 19
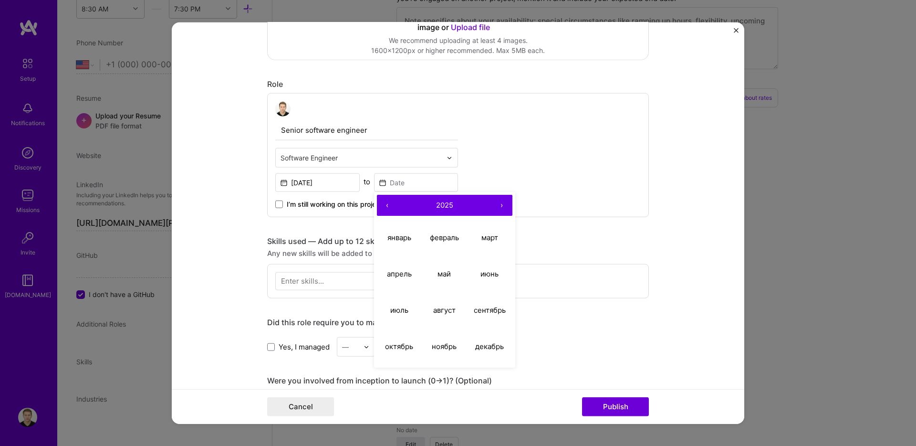
click at [498, 204] on button "›" at bounding box center [501, 205] width 21 height 21
click at [382, 204] on button "‹" at bounding box center [387, 205] width 21 height 21
click at [382, 205] on button "‹" at bounding box center [387, 205] width 21 height 21
click at [385, 207] on button "‹" at bounding box center [387, 205] width 21 height 21
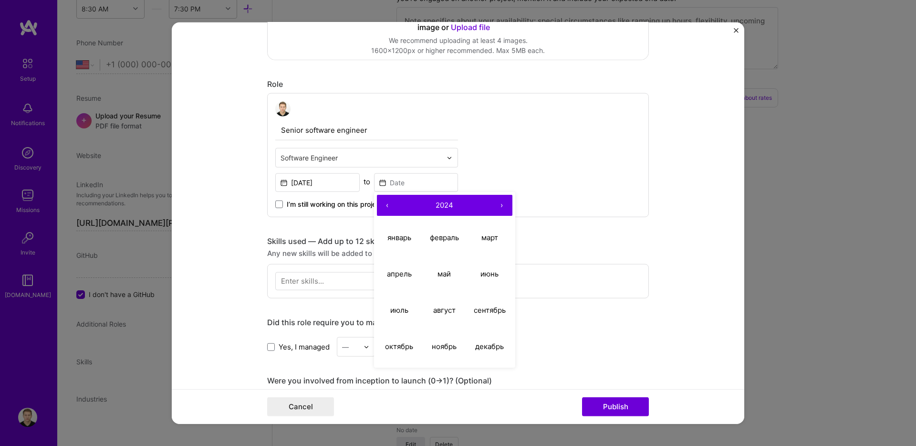
click at [385, 207] on button "‹" at bounding box center [387, 205] width 21 height 21
click at [438, 275] on abbr "май" at bounding box center [444, 273] width 13 height 9
type input "May, 2021"
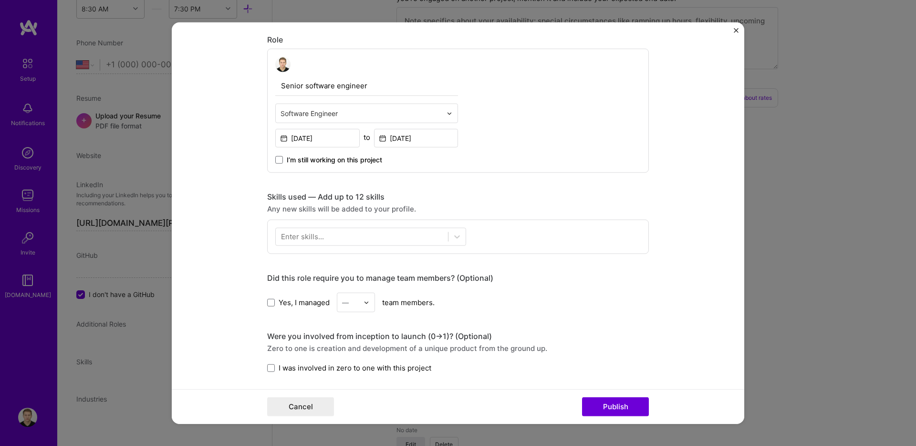
scroll to position [296, 0]
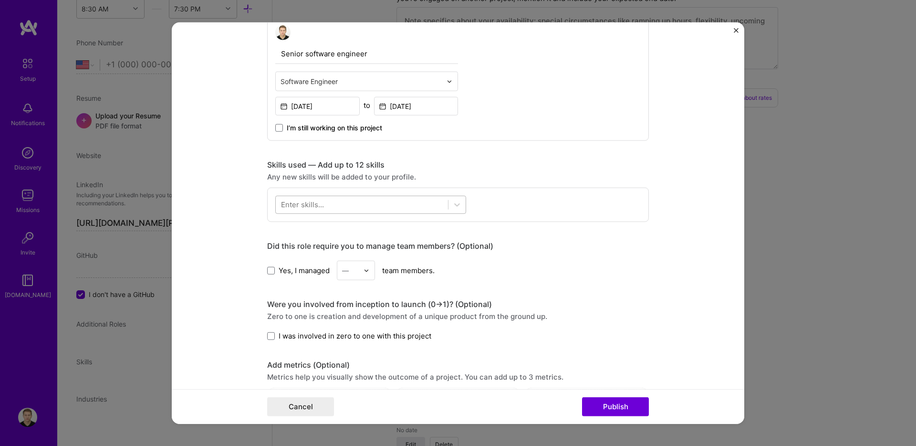
click at [331, 206] on div at bounding box center [362, 205] width 172 height 16
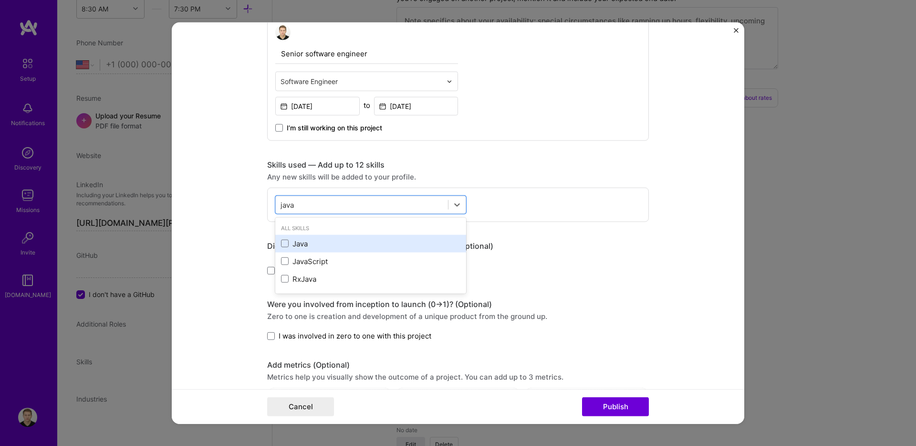
click at [276, 242] on div "Java" at bounding box center [370, 244] width 191 height 18
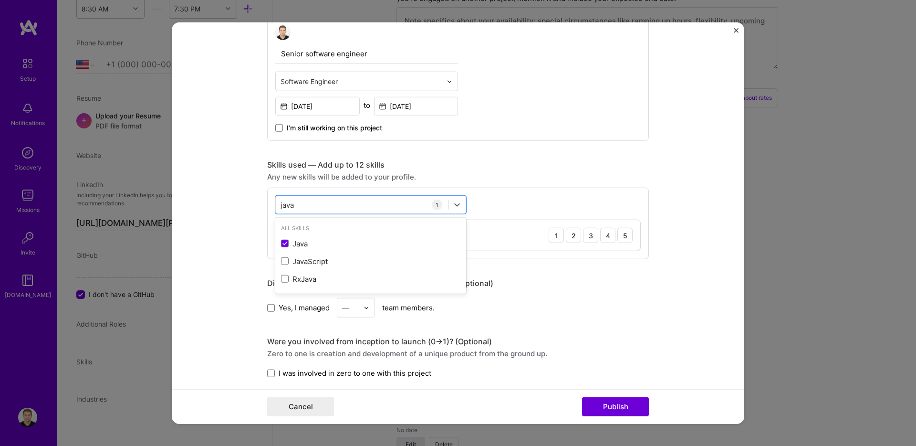
type input "java"
click at [505, 155] on div "Project title Perf Company EPAM Systems Project industry Industry 1 Project Lin…" at bounding box center [458, 228] width 382 height 967
click at [351, 203] on div "java java" at bounding box center [362, 205] width 172 height 16
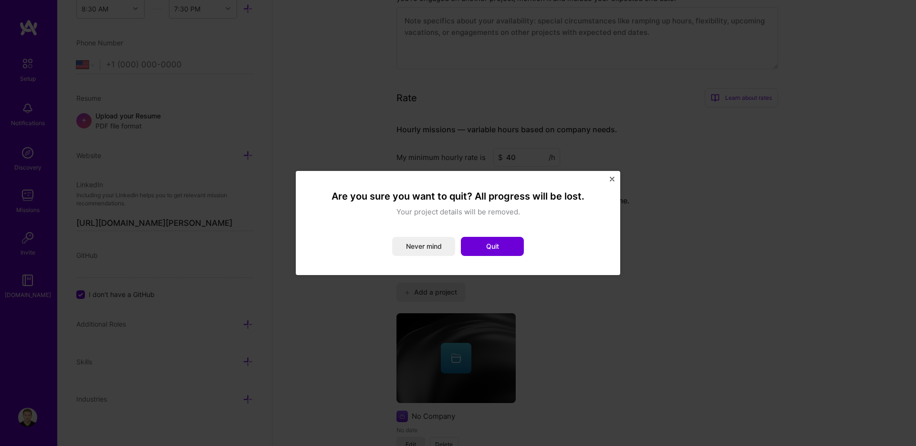
click at [613, 180] on img "Close" at bounding box center [612, 179] width 5 height 5
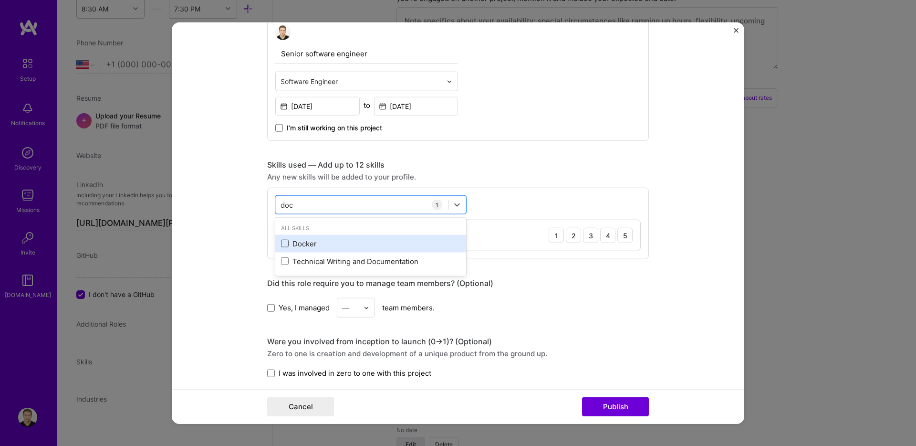
click at [282, 246] on span at bounding box center [285, 244] width 8 height 8
click at [0, 0] on input "checkbox" at bounding box center [0, 0] width 0 height 0
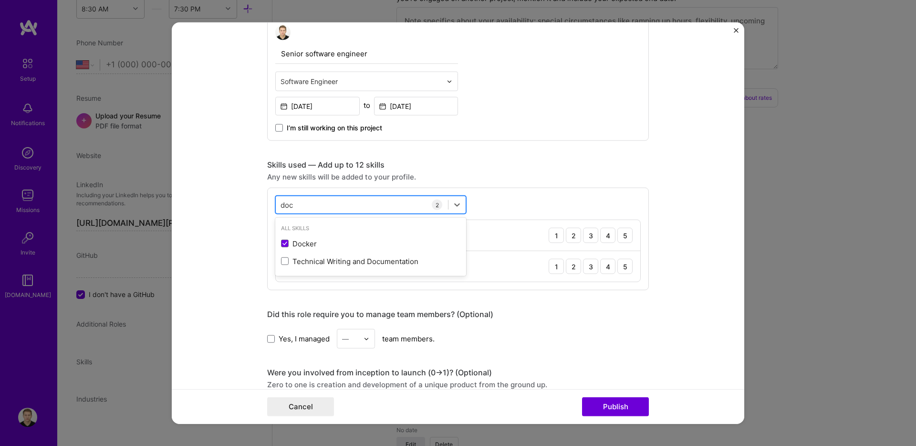
click at [305, 207] on div "doc doc" at bounding box center [362, 205] width 172 height 16
click at [304, 207] on div "doc doc" at bounding box center [362, 205] width 172 height 16
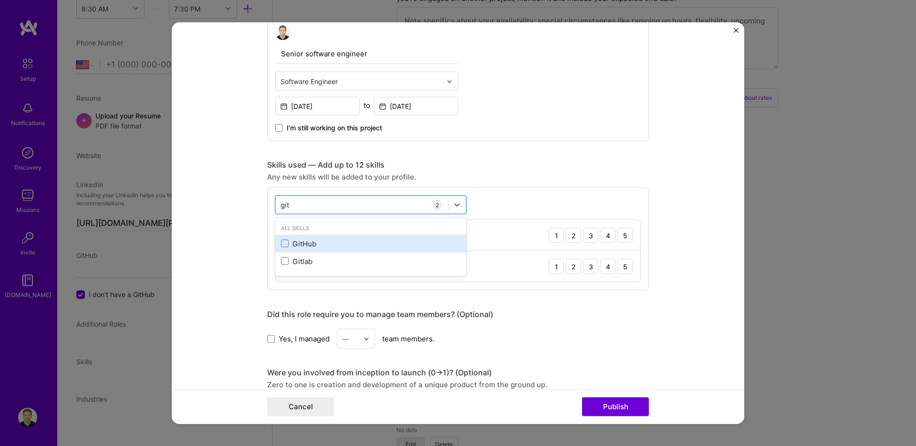
click at [282, 239] on div "GitHub" at bounding box center [370, 244] width 179 height 10
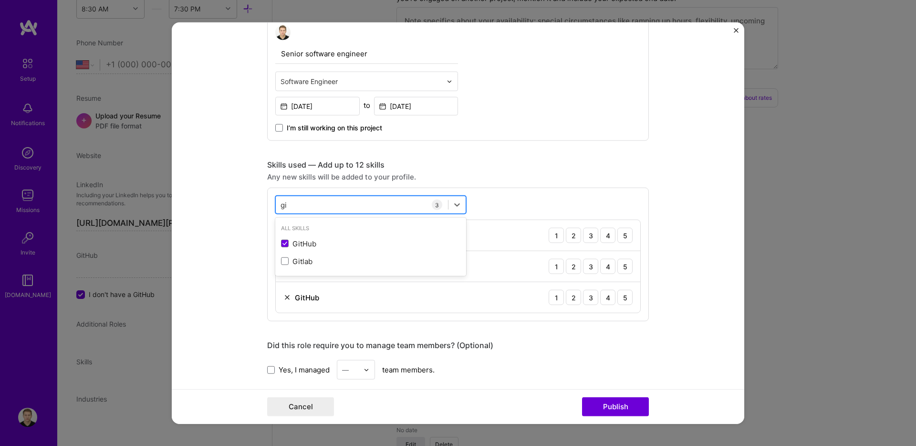
type input "g"
click at [281, 259] on span at bounding box center [285, 261] width 8 height 8
click at [0, 0] on input "checkbox" at bounding box center [0, 0] width 0 height 0
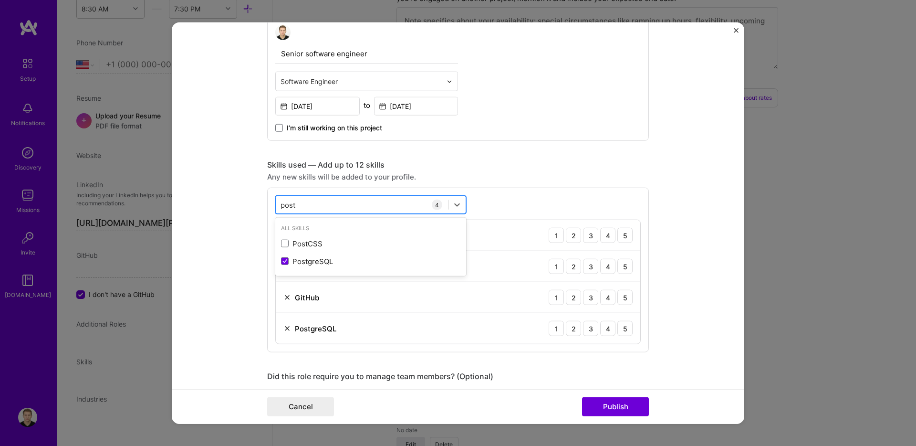
click at [310, 204] on div "post post" at bounding box center [362, 205] width 172 height 16
type input "p"
click at [448, 161] on div "Skills used — Add up to 12 skills" at bounding box center [458, 165] width 382 height 10
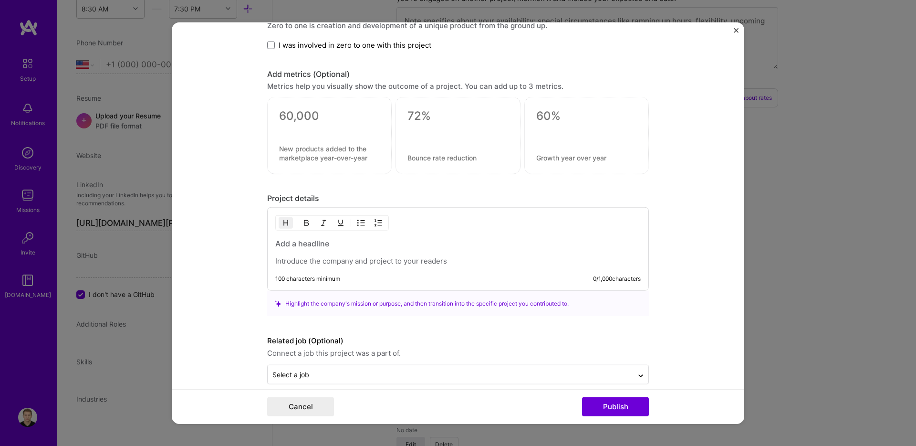
scroll to position [731, 0]
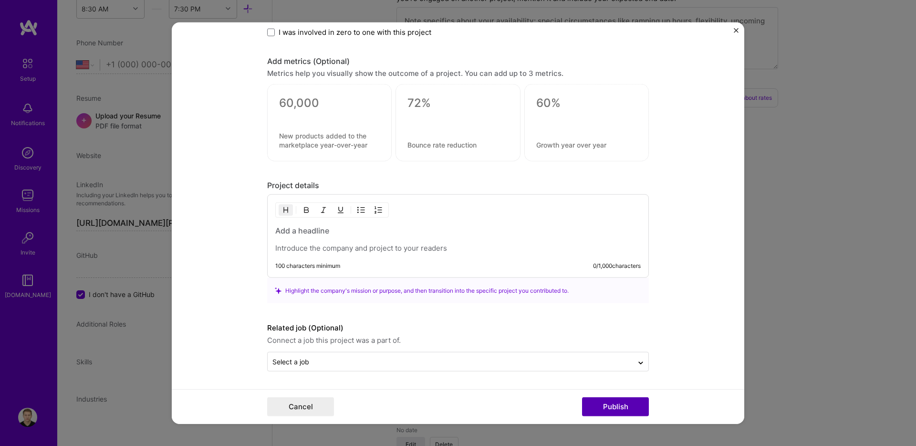
click at [588, 404] on button "Publish" at bounding box center [615, 406] width 67 height 19
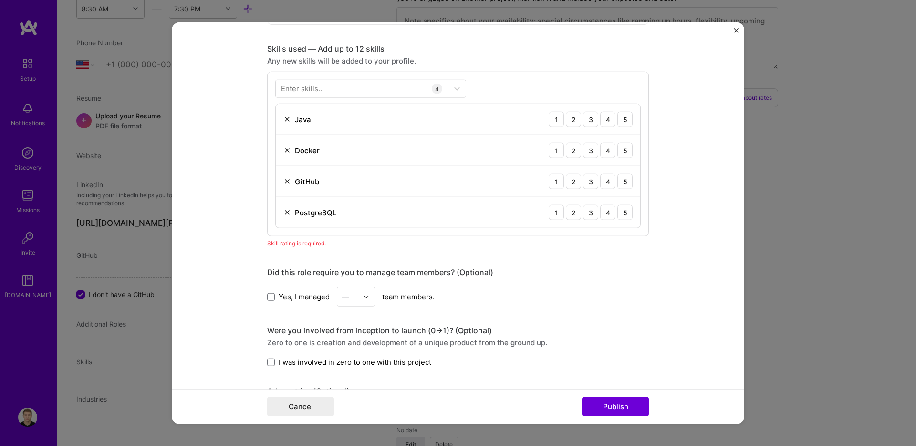
scroll to position [396, 0]
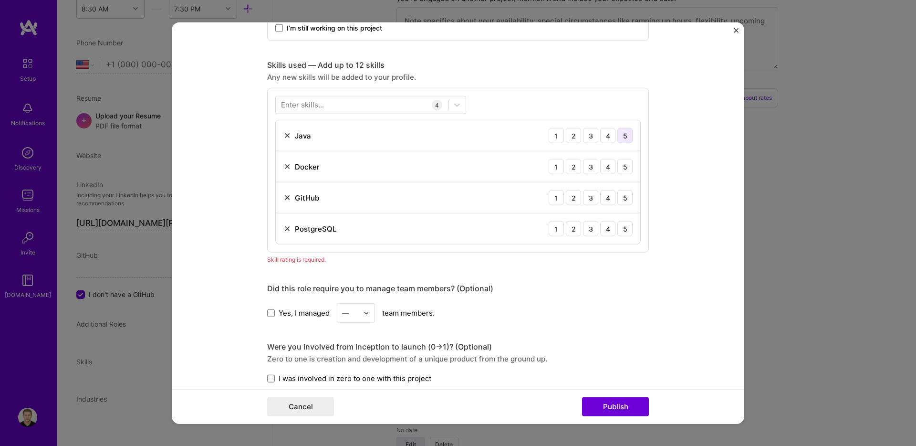
click at [625, 137] on div "5" at bounding box center [624, 135] width 15 height 15
click at [622, 166] on div "5" at bounding box center [624, 166] width 15 height 15
click at [623, 199] on div "5" at bounding box center [624, 197] width 15 height 15
click at [626, 227] on div "5" at bounding box center [624, 228] width 15 height 15
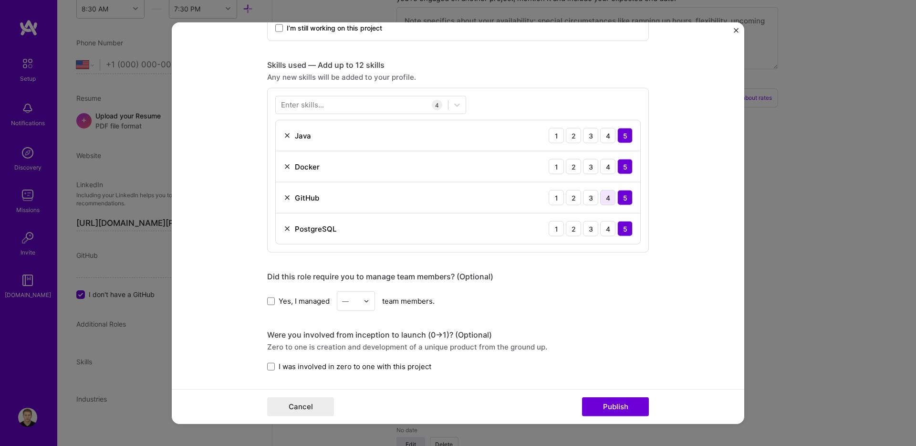
click at [606, 201] on div "4" at bounding box center [607, 197] width 15 height 15
click at [608, 166] on div "4" at bounding box center [607, 166] width 15 height 15
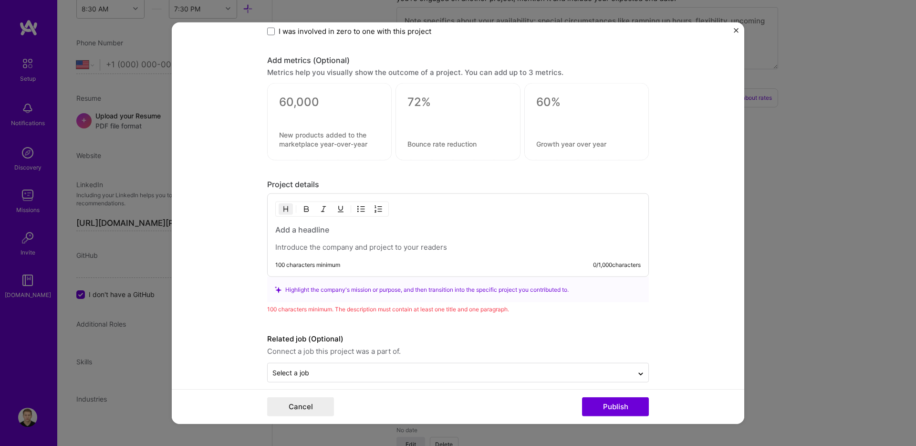
scroll to position [743, 0]
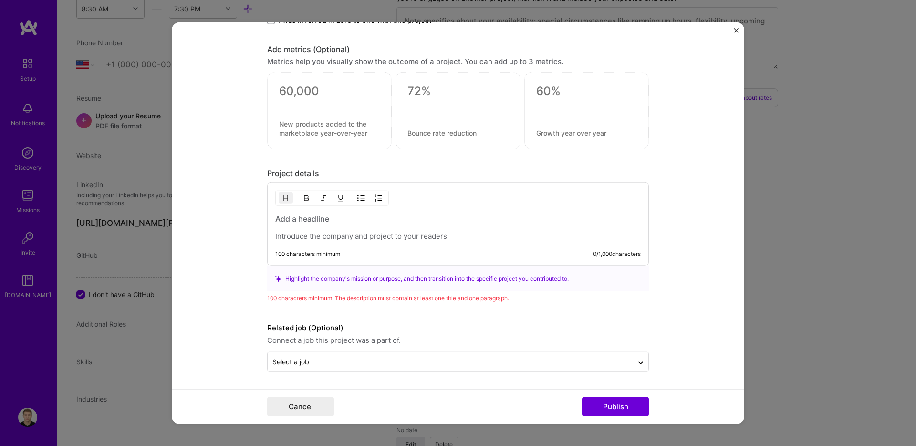
click at [318, 236] on p at bounding box center [458, 236] width 366 height 10
click at [307, 222] on h3 at bounding box center [458, 218] width 366 height 10
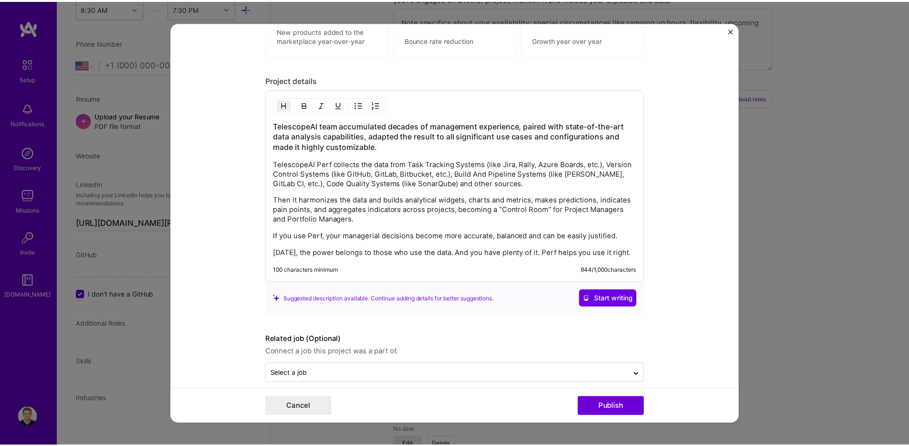
scroll to position [847, 0]
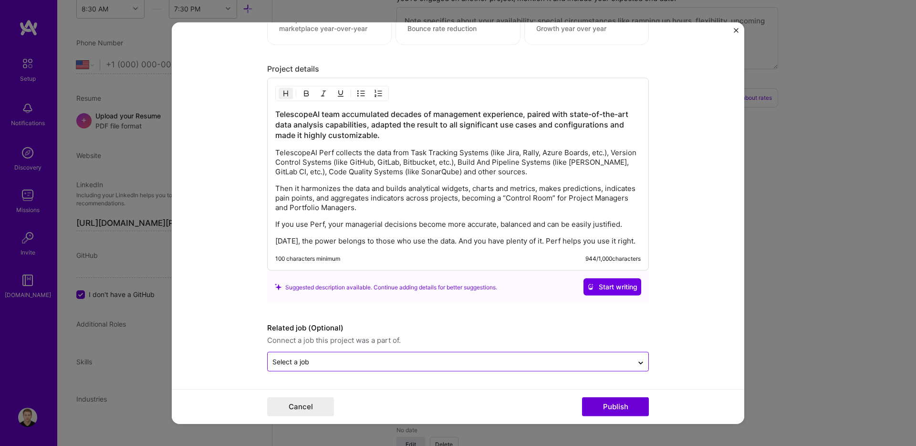
click at [293, 362] on div "Select a job" at bounding box center [290, 361] width 37 height 10
click at [617, 408] on button "Publish" at bounding box center [615, 406] width 67 height 19
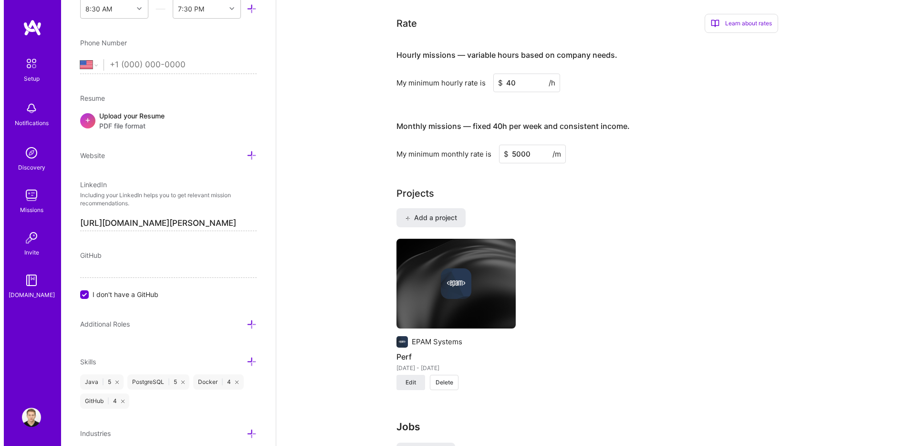
scroll to position [655, 0]
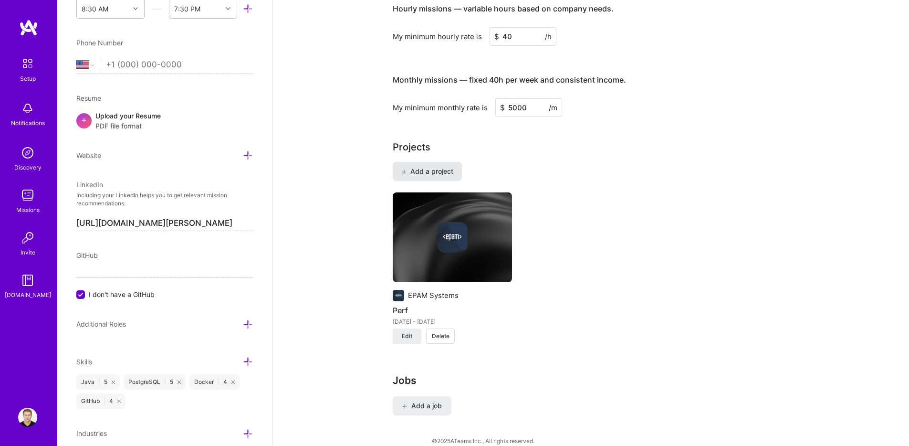
click at [448, 167] on span "Add a project" at bounding box center [427, 172] width 52 height 10
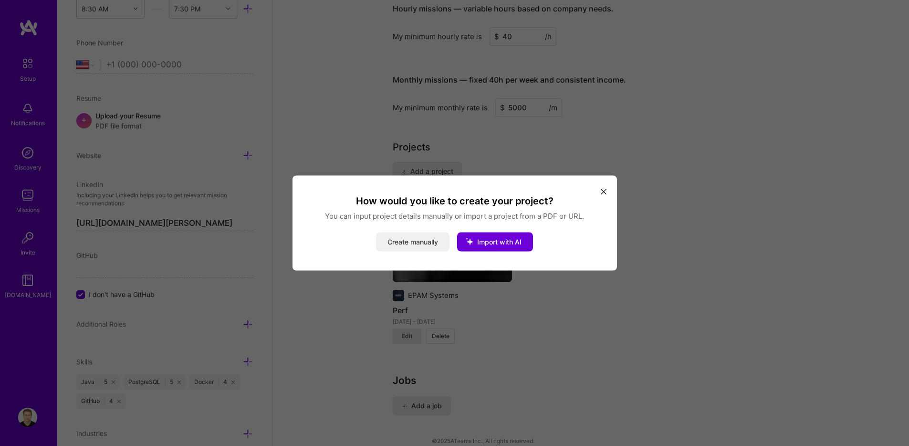
click at [433, 243] on button "Create manually" at bounding box center [412, 241] width 73 height 19
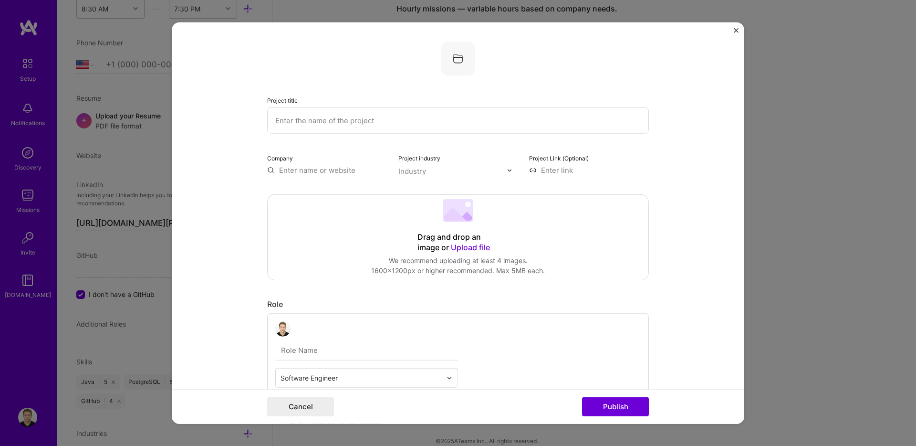
click at [318, 122] on input "text" at bounding box center [458, 120] width 382 height 26
click at [582, 397] on button "Publish" at bounding box center [615, 406] width 67 height 19
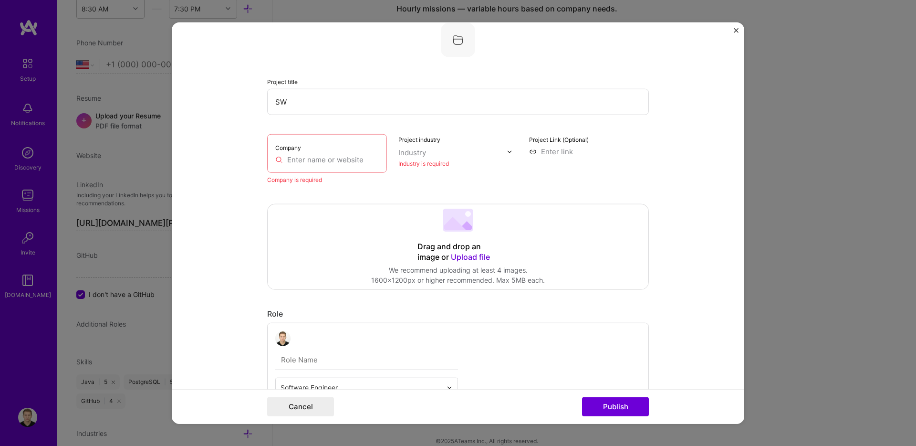
scroll to position [19, 0]
type input "S"
type input "Web3 startup"
click at [308, 149] on div "Company" at bounding box center [327, 153] width 120 height 39
click at [311, 159] on input "text" at bounding box center [327, 159] width 104 height 10
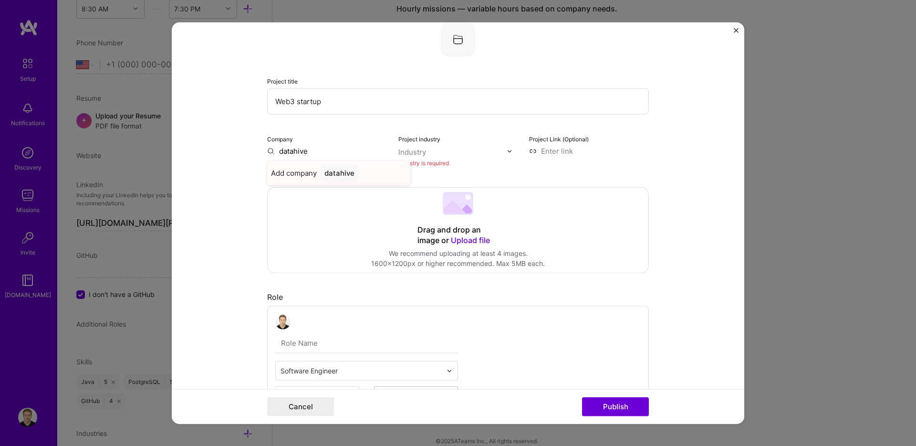
type input "datahive"
click at [296, 170] on span "Add company" at bounding box center [294, 173] width 46 height 10
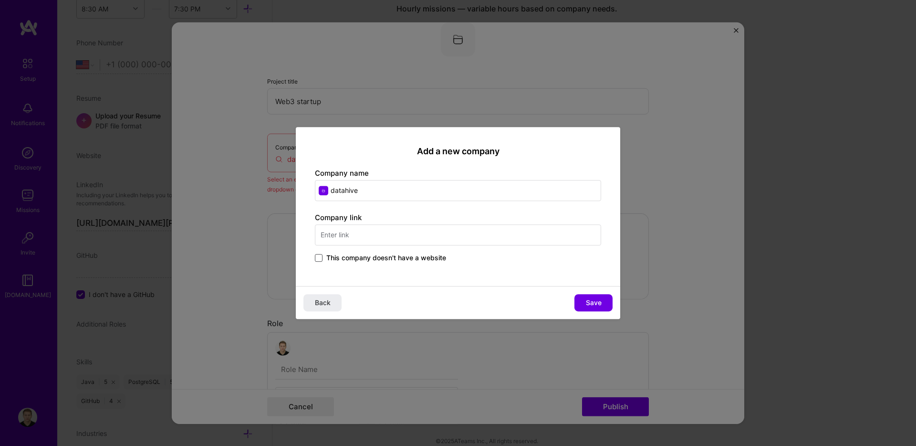
click at [320, 259] on span at bounding box center [319, 258] width 8 height 8
click at [0, 0] on input "This company doesn't have a website" at bounding box center [0, 0] width 0 height 0
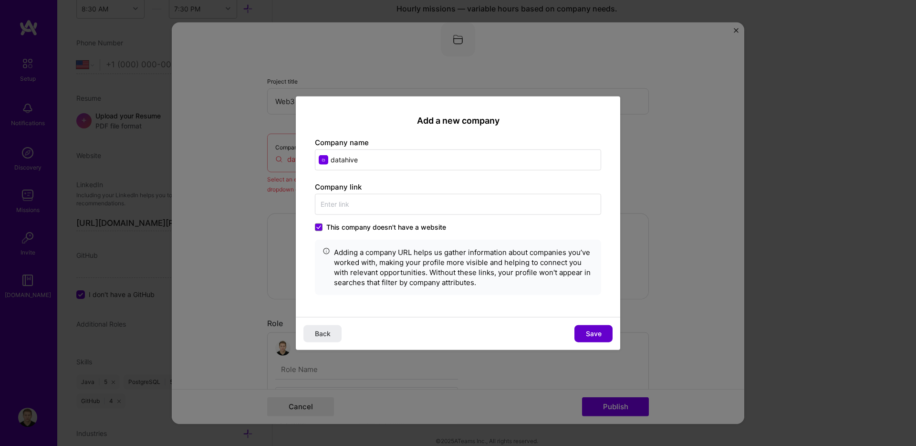
click at [586, 328] on span "Save" at bounding box center [594, 333] width 16 height 10
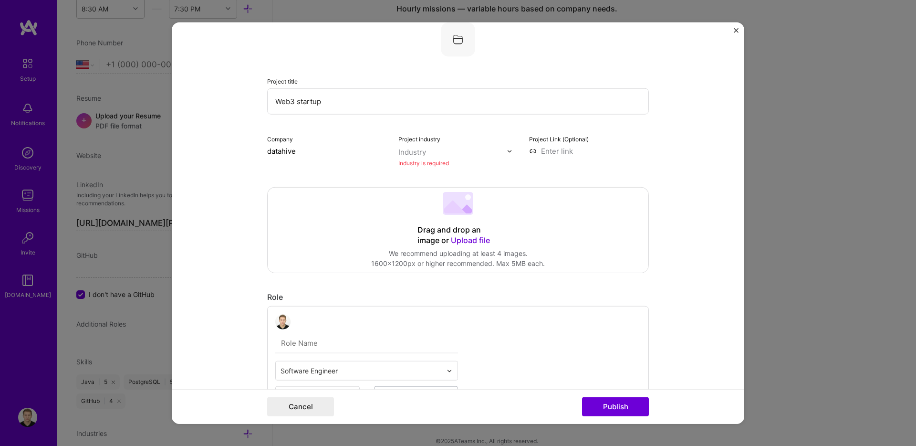
click at [478, 157] on input "text" at bounding box center [452, 152] width 109 height 10
type input "w"
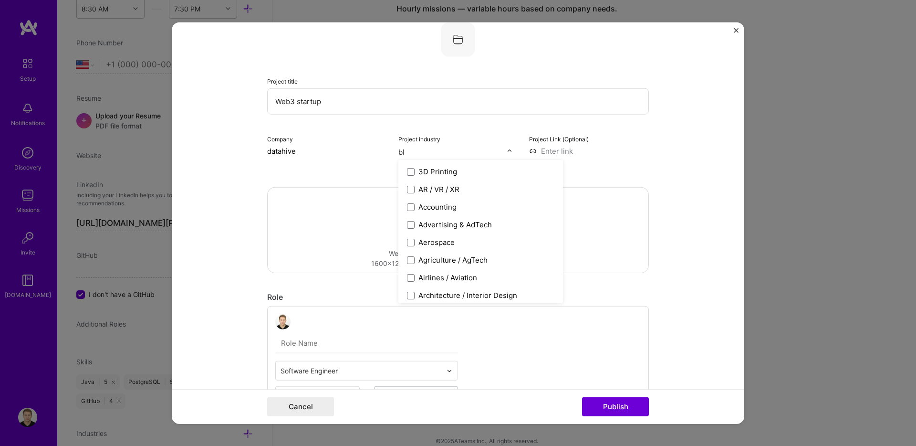
type input "blo"
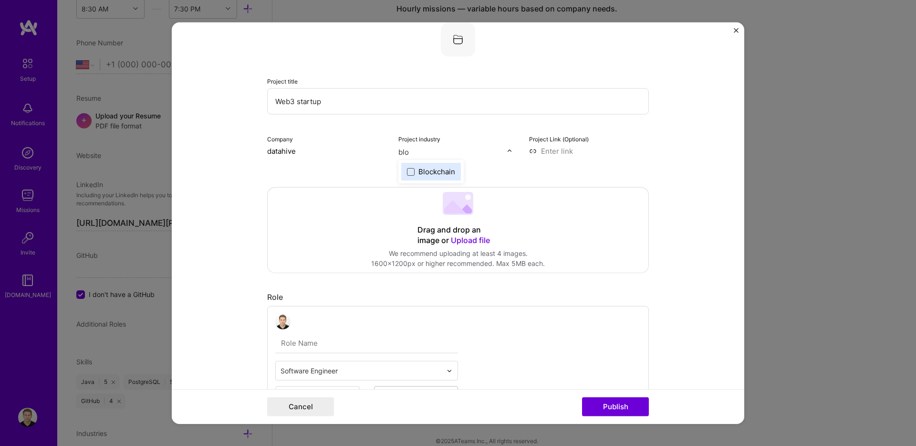
click at [409, 171] on span at bounding box center [411, 171] width 8 height 8
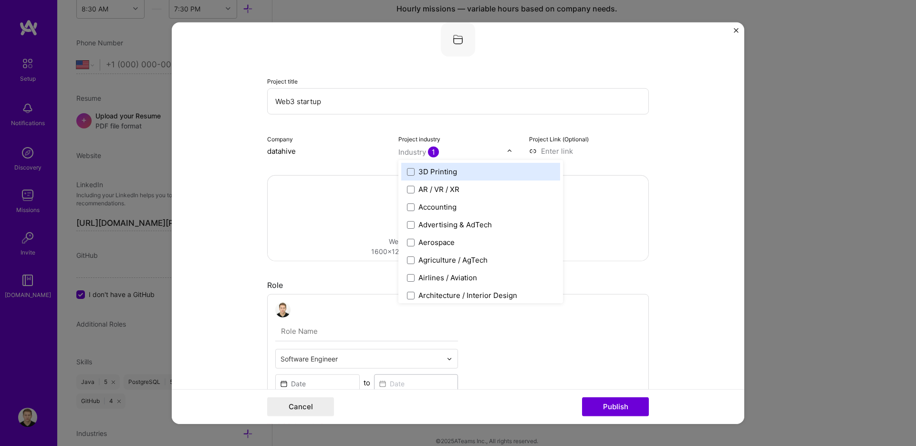
click at [652, 152] on form "Project title Web3 startup Company datahive Project industry option Blockchain,…" at bounding box center [458, 222] width 573 height 401
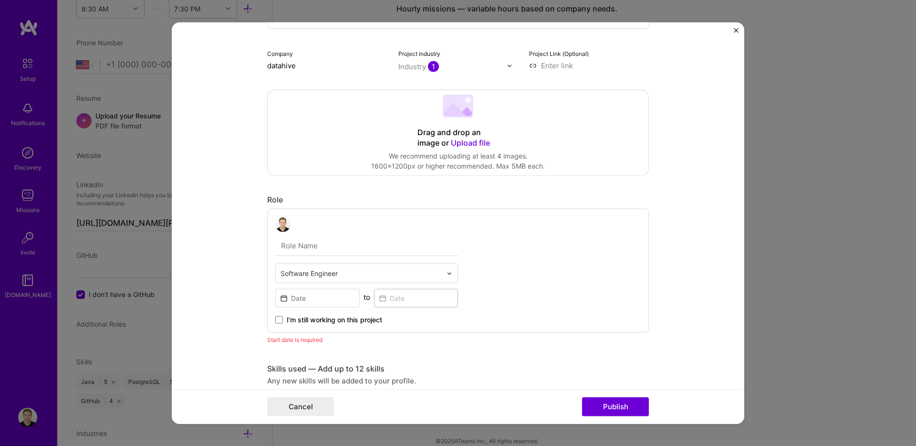
scroll to position [156, 0]
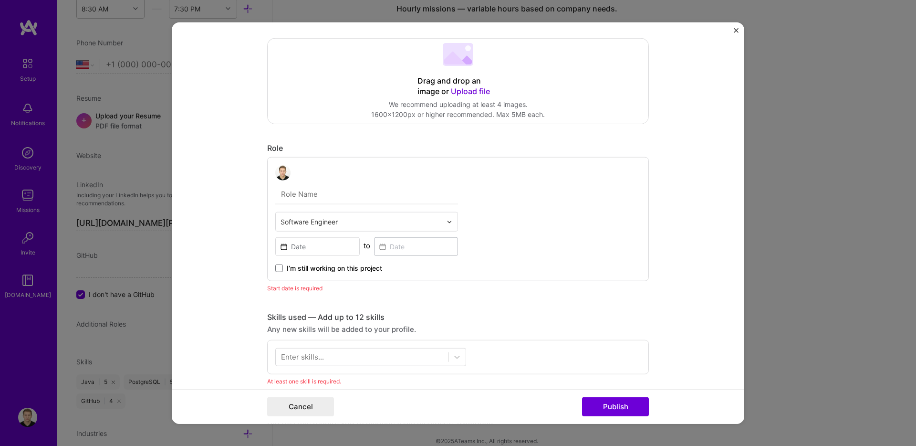
click at [338, 198] on input "text" at bounding box center [366, 194] width 183 height 20
type input "Senior software engineer"
click at [325, 241] on input at bounding box center [317, 246] width 84 height 19
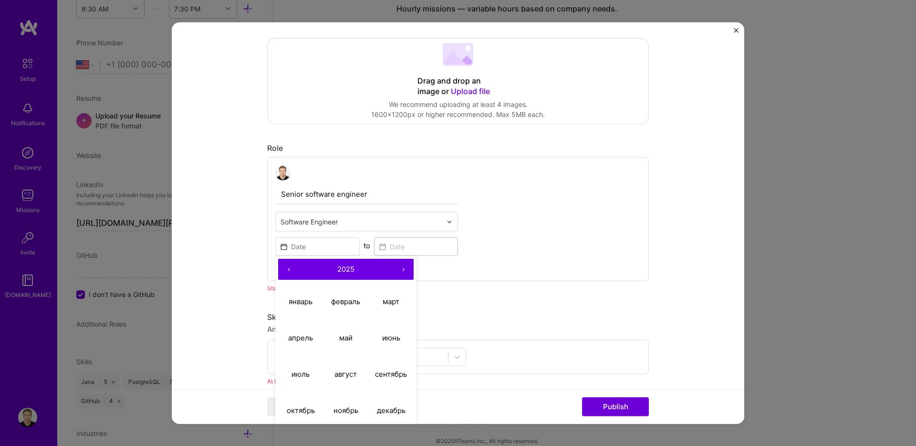
click at [281, 267] on button "‹" at bounding box center [288, 269] width 21 height 21
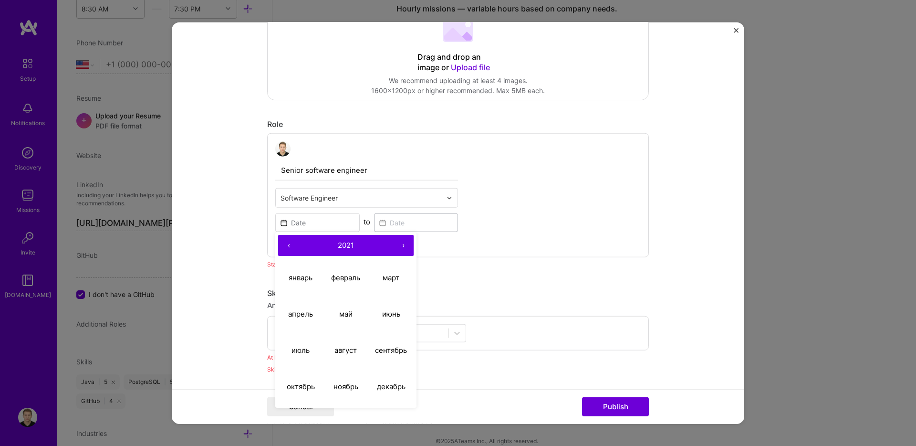
scroll to position [194, 0]
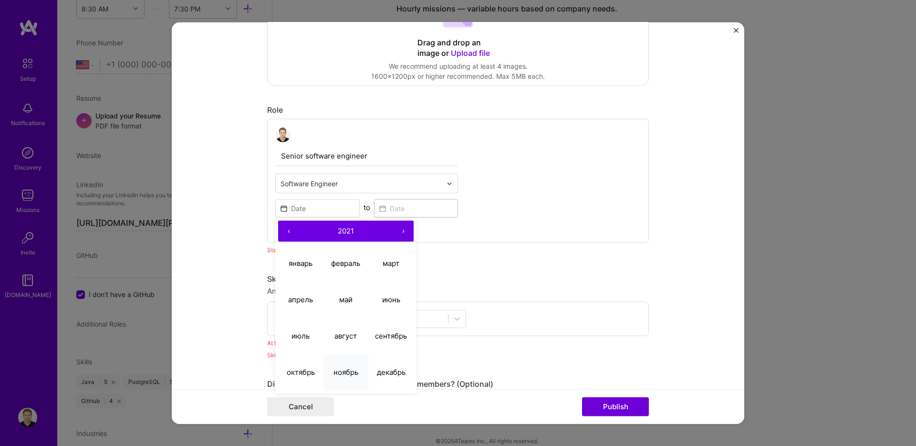
click at [344, 376] on button "ноябрь" at bounding box center [346, 372] width 45 height 36
type input "Nov, 2021"
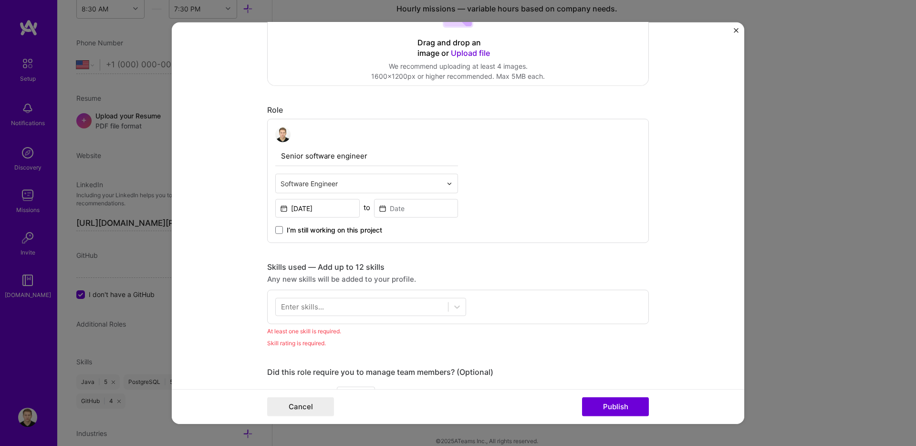
click at [310, 229] on span "I’m still working on this project" at bounding box center [334, 230] width 95 height 10
click at [0, 0] on input "I’m still working on this project" at bounding box center [0, 0] width 0 height 0
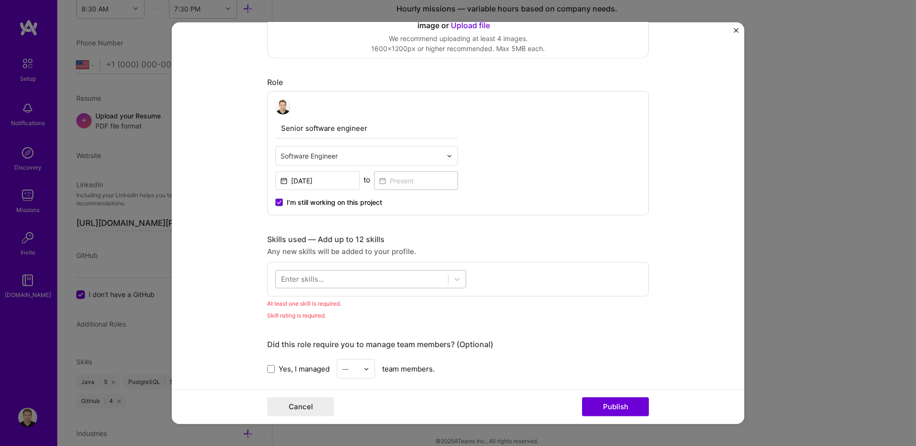
scroll to position [232, 0]
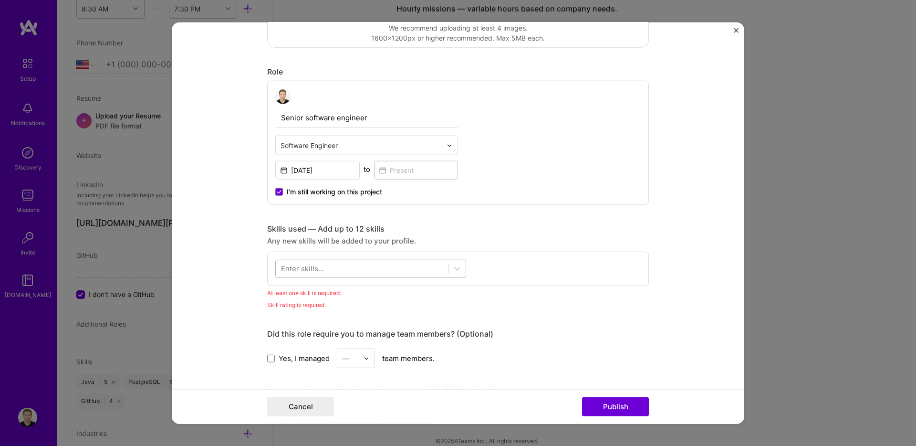
click at [355, 267] on div at bounding box center [362, 269] width 172 height 16
click at [582, 397] on button "Publish" at bounding box center [615, 406] width 67 height 19
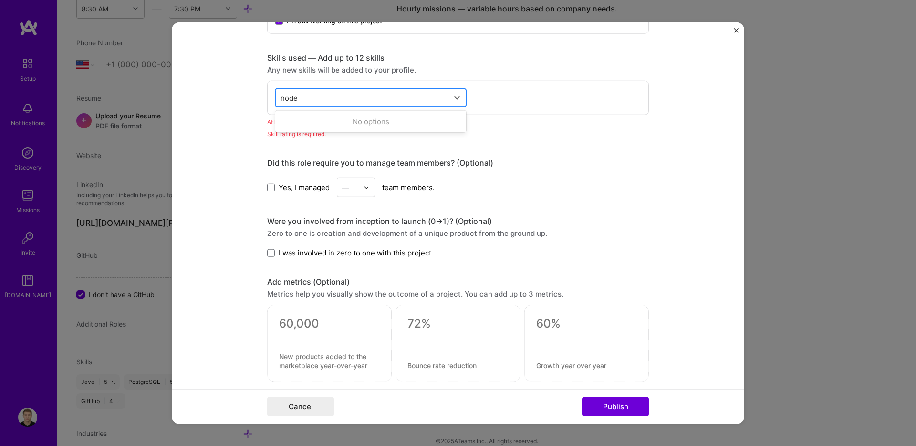
scroll to position [423, 0]
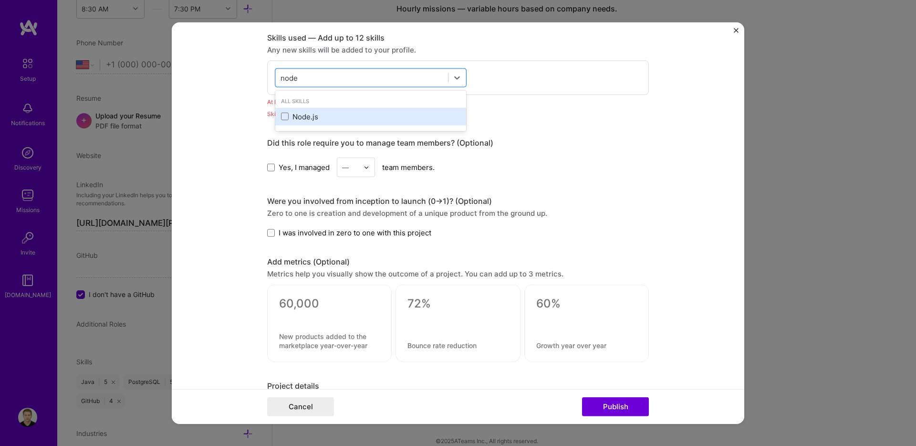
click at [292, 121] on div "Node.js" at bounding box center [370, 117] width 179 height 10
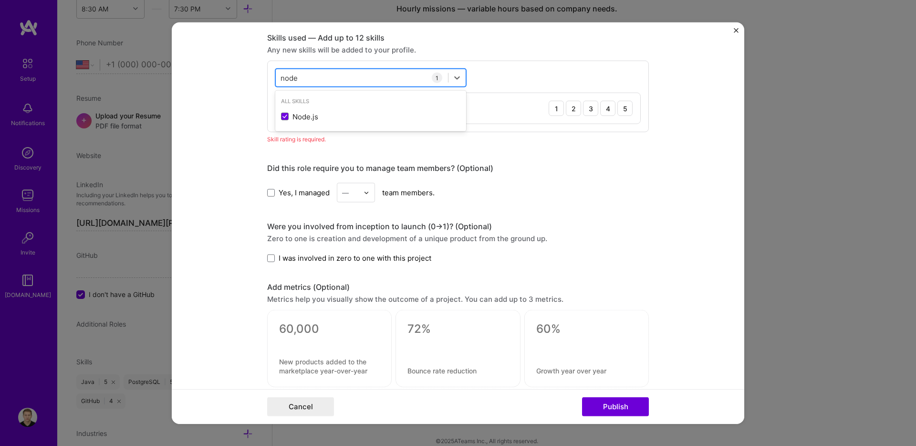
click at [305, 84] on div "node node" at bounding box center [362, 78] width 172 height 16
click at [306, 81] on div "node node" at bounding box center [362, 78] width 172 height 16
click at [307, 80] on div "node node" at bounding box center [362, 78] width 172 height 16
click at [306, 78] on div "node node" at bounding box center [362, 78] width 172 height 16
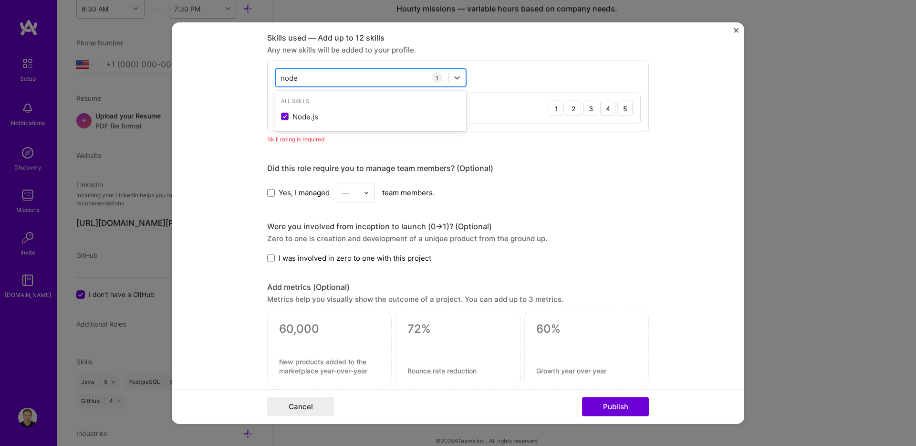
click at [306, 78] on div "node node" at bounding box center [362, 78] width 172 height 16
type input "n"
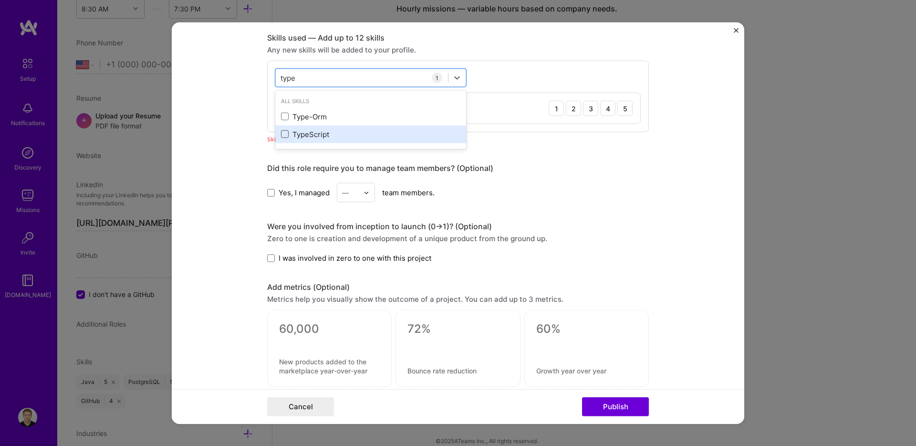
click at [285, 135] on span at bounding box center [285, 134] width 8 height 8
click at [0, 0] on input "checkbox" at bounding box center [0, 0] width 0 height 0
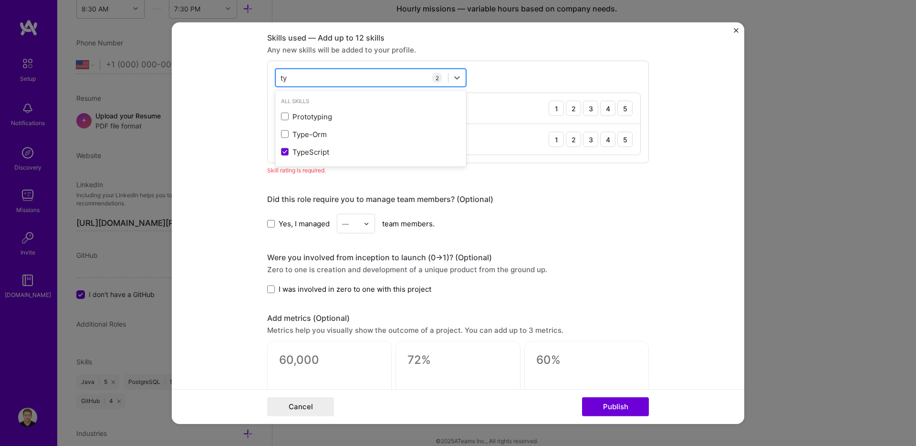
type input "t"
type input "["
click at [284, 115] on span at bounding box center [285, 117] width 8 height 8
click at [0, 0] on input "checkbox" at bounding box center [0, 0] width 0 height 0
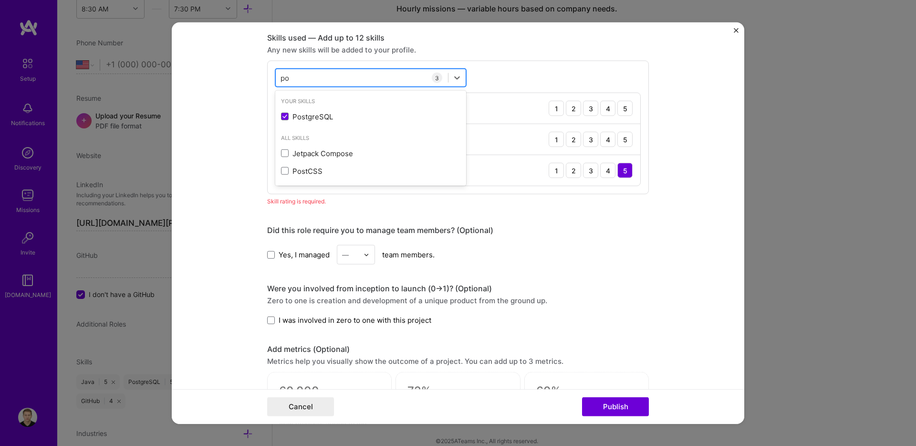
type input "p"
type input "c"
type input "C"
type input "b"
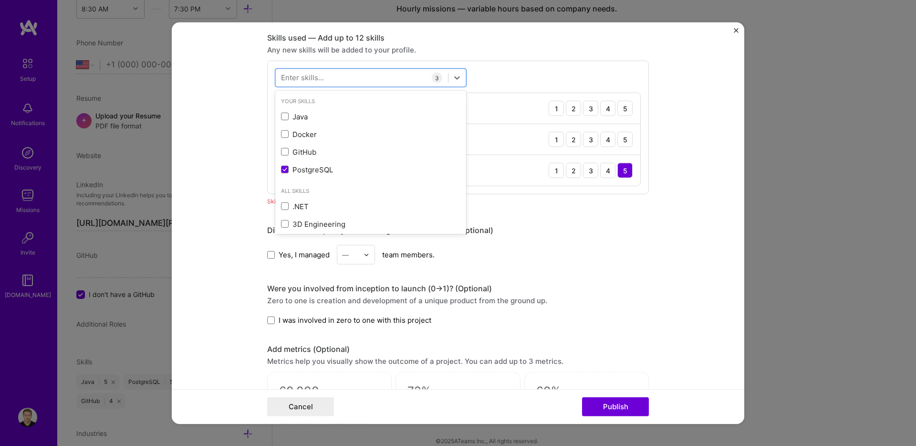
click at [622, 215] on div "Project title Web3 startup Company datahive Project industry Industry 1 Project…" at bounding box center [458, 144] width 382 height 1053
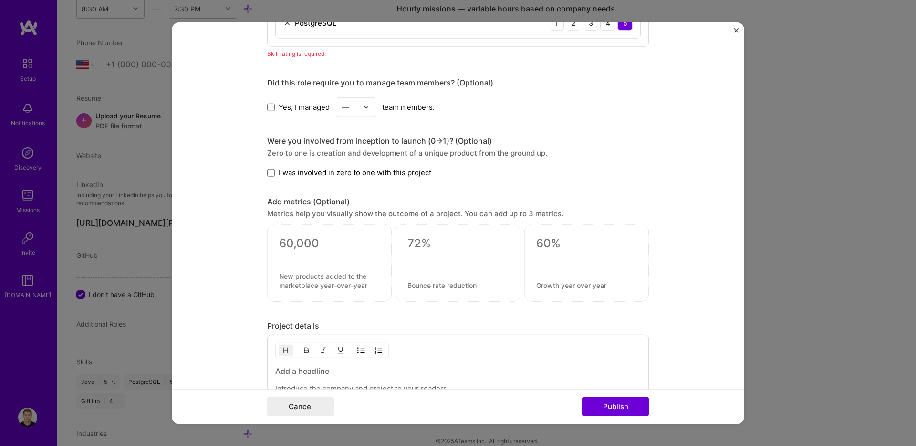
scroll to position [576, 0]
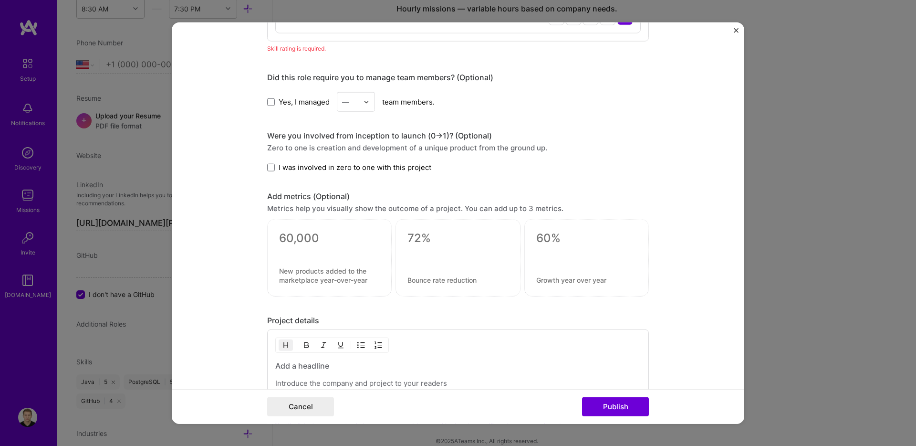
click at [267, 169] on span at bounding box center [271, 167] width 8 height 8
click at [0, 0] on input "I was involved in zero to one with this project" at bounding box center [0, 0] width 0 height 0
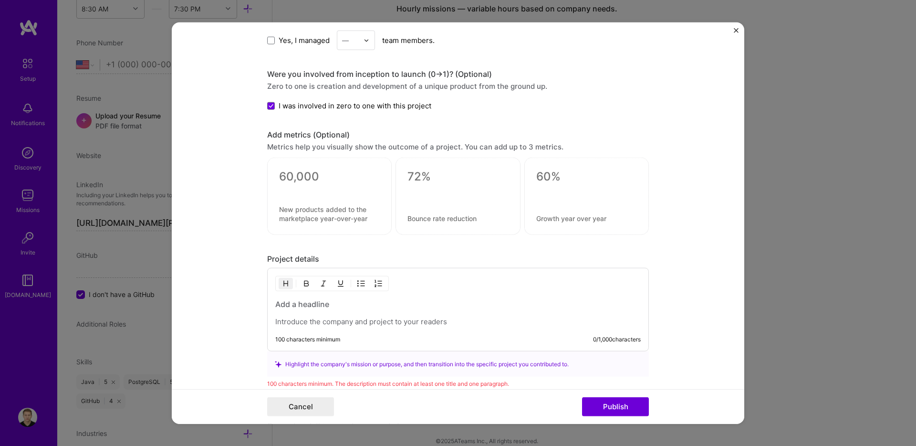
scroll to position [712, 0]
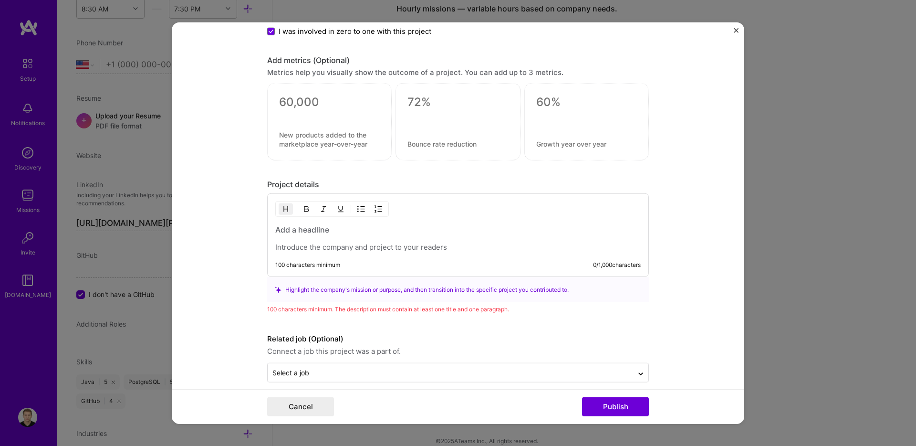
click at [322, 235] on h3 at bounding box center [458, 229] width 366 height 10
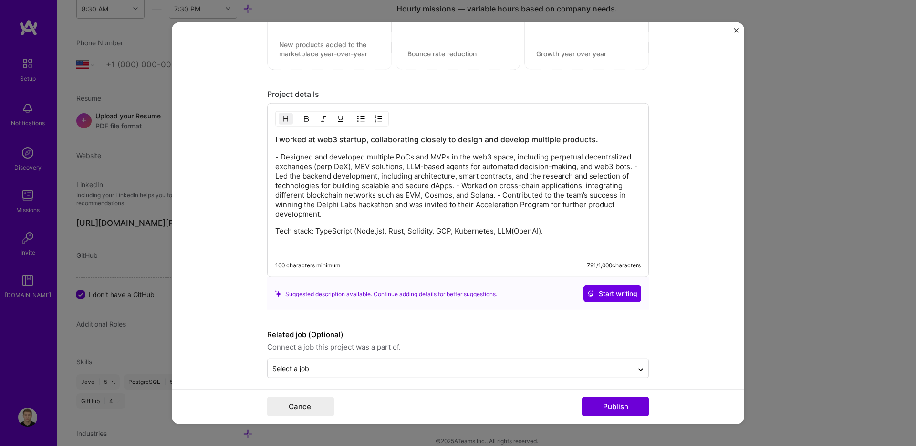
scroll to position [810, 0]
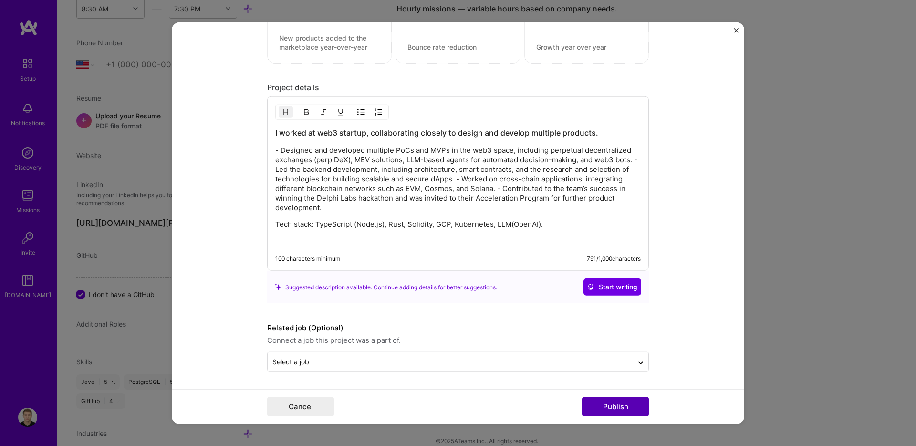
click at [614, 407] on button "Publish" at bounding box center [615, 406] width 67 height 19
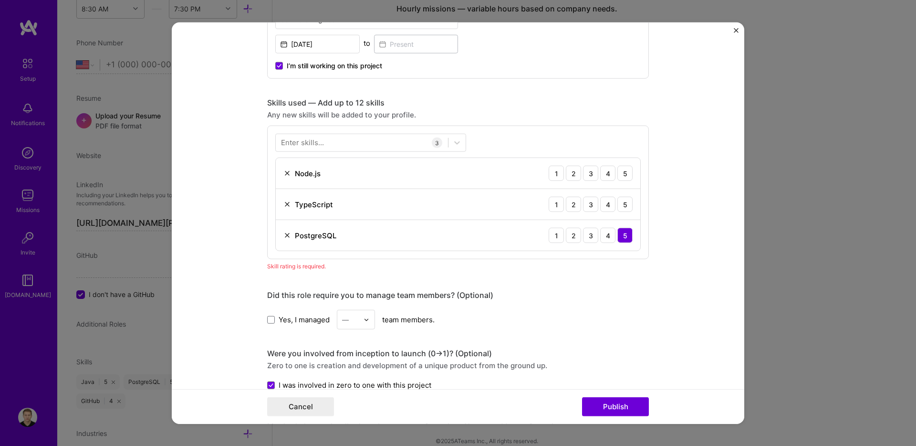
scroll to position [358, 0]
click at [606, 174] on div "4" at bounding box center [607, 173] width 15 height 15
click at [606, 201] on div "4" at bounding box center [607, 204] width 15 height 15
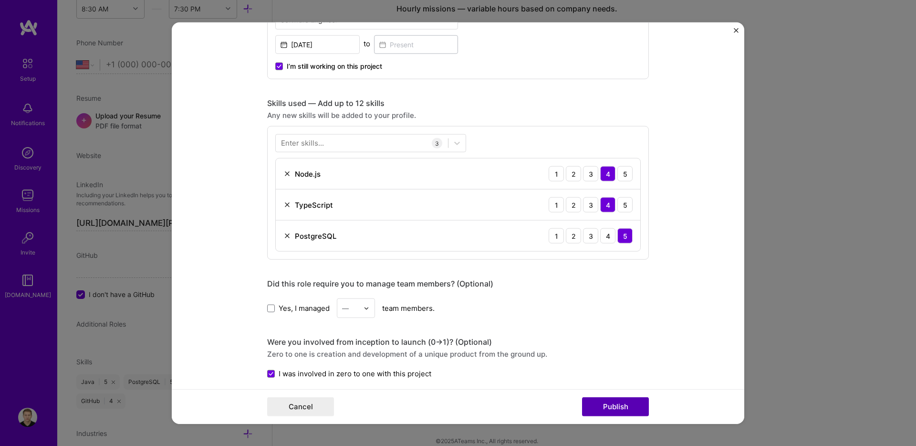
click at [618, 410] on button "Publish" at bounding box center [615, 406] width 67 height 19
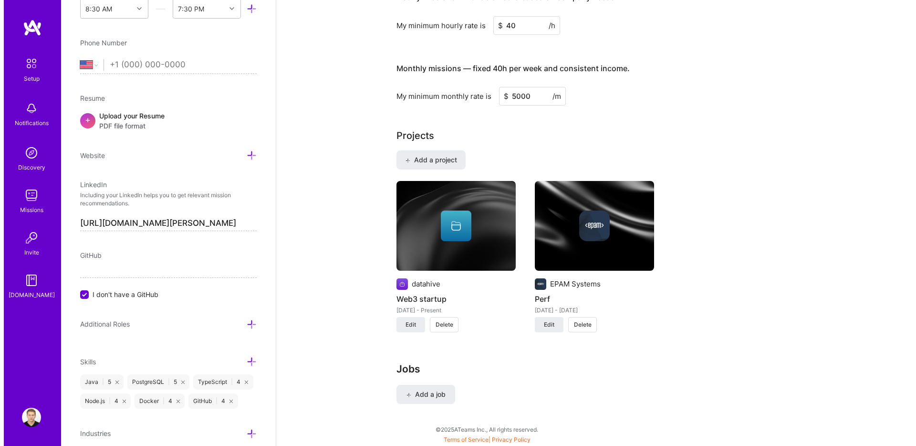
scroll to position [626, 0]
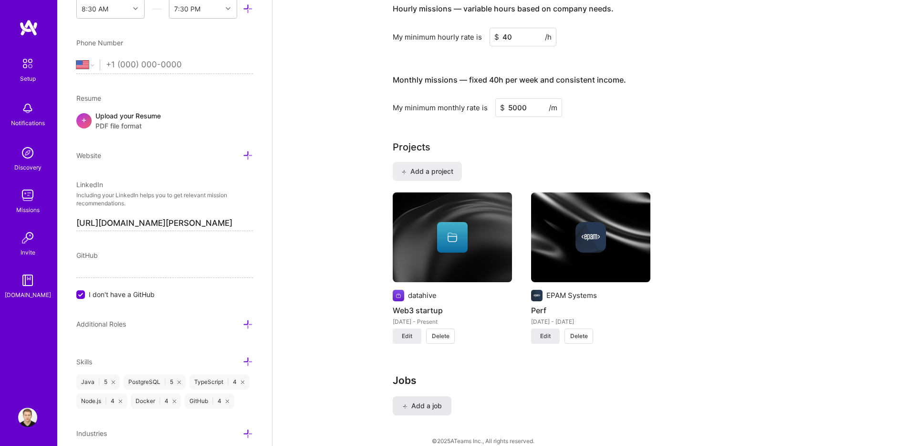
click at [424, 401] on span "Add a job" at bounding box center [422, 406] width 40 height 10
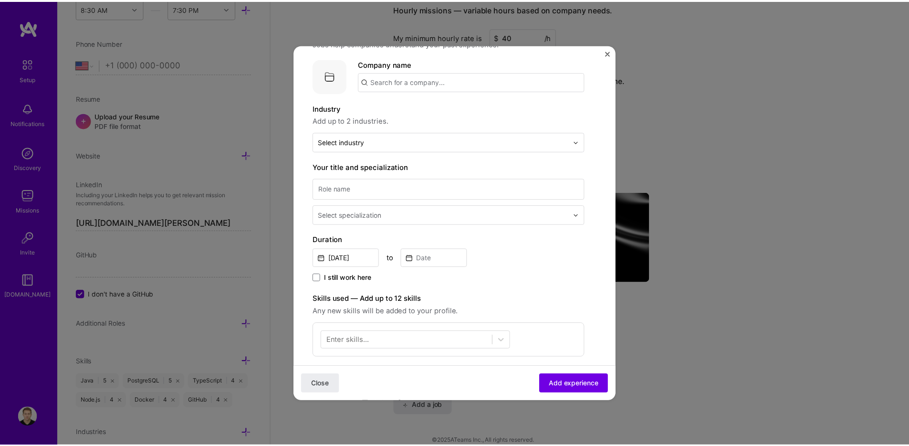
scroll to position [76, 0]
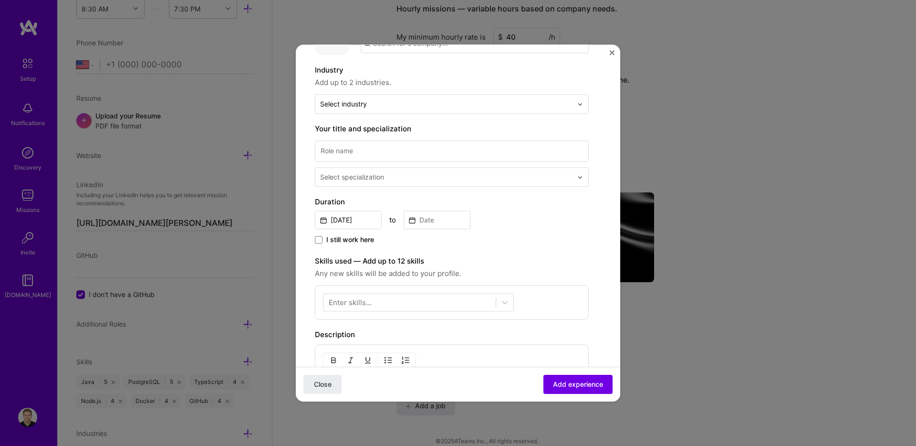
click at [611, 54] on img "Close" at bounding box center [612, 52] width 5 height 5
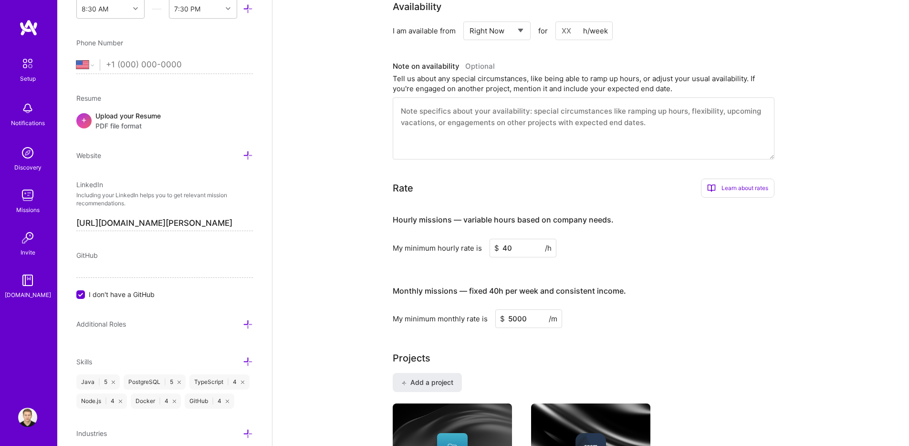
scroll to position [0, 0]
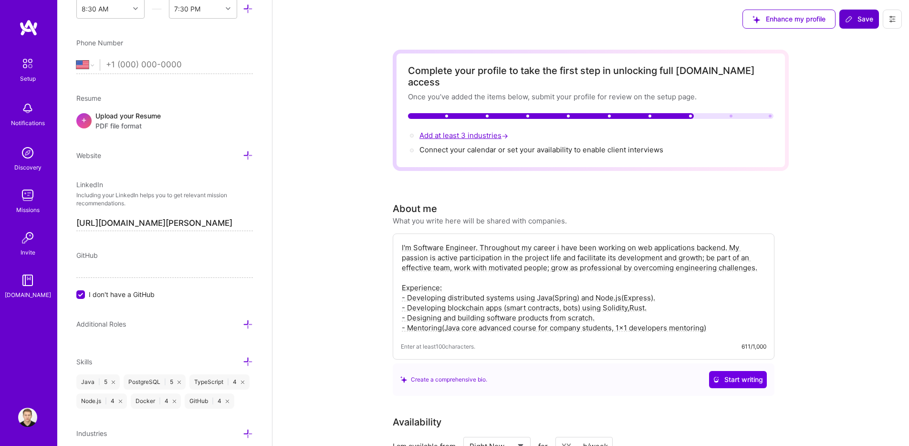
click at [466, 131] on span "Add at least 3 industries →" at bounding box center [464, 135] width 91 height 9
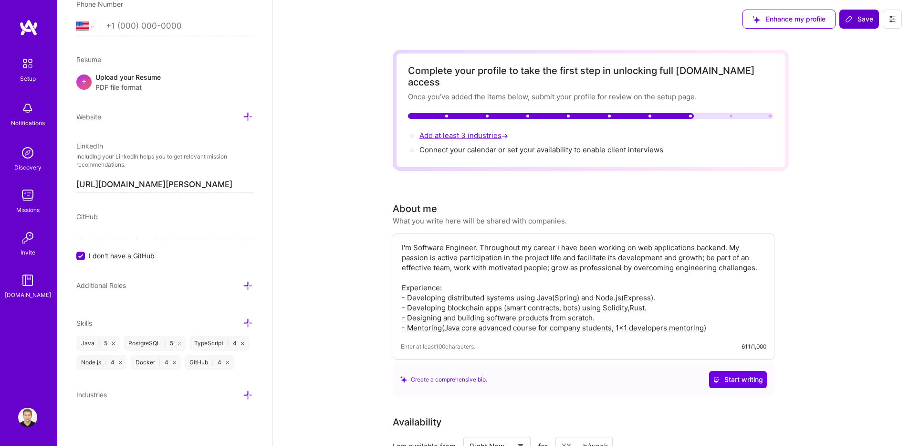
scroll to position [391, 0]
click at [243, 396] on icon at bounding box center [248, 395] width 10 height 10
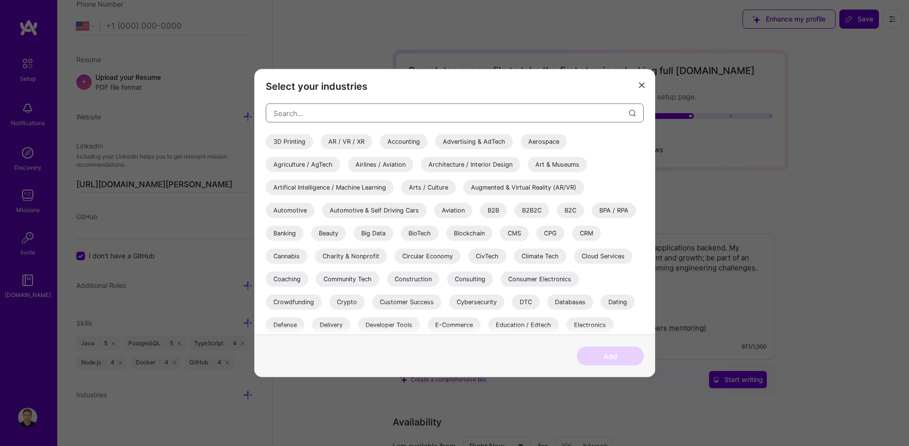
click at [378, 112] on input "modal" at bounding box center [450, 113] width 355 height 24
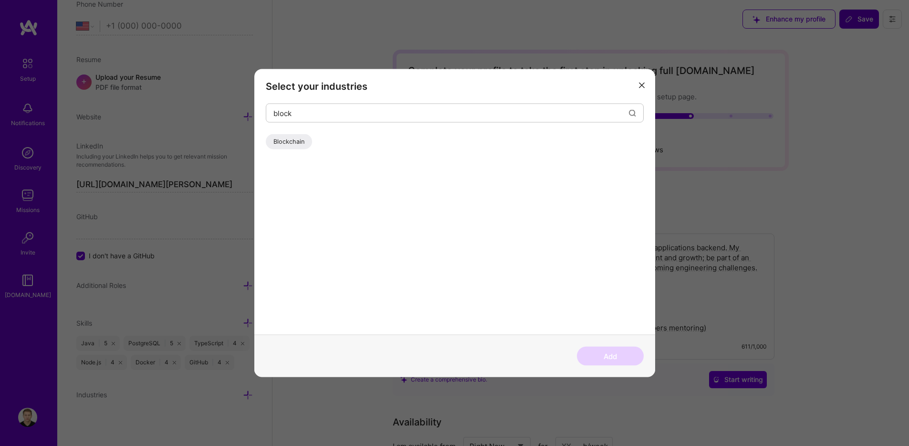
click at [299, 136] on div "Blockchain" at bounding box center [289, 141] width 46 height 15
click at [302, 115] on input "block" at bounding box center [450, 113] width 355 height 24
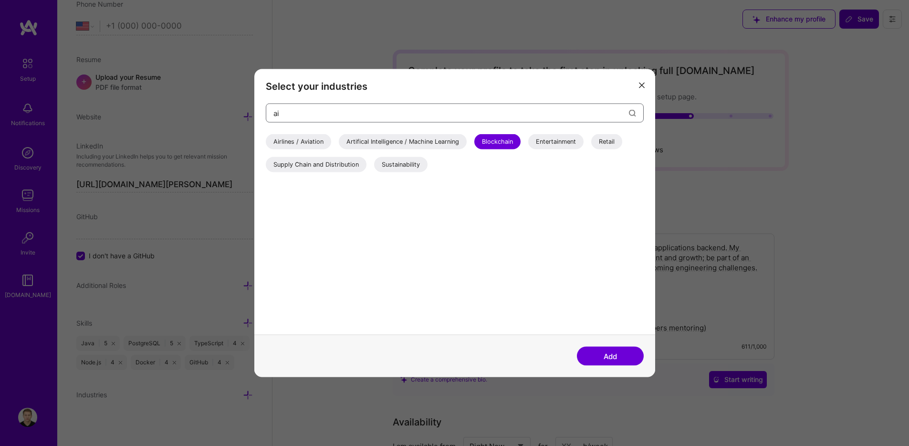
type input "ai"
click at [380, 143] on div "Artifical Intelligence / Machine Learning" at bounding box center [403, 141] width 128 height 15
click at [312, 118] on input "ai" at bounding box center [450, 113] width 355 height 24
click at [311, 115] on input "ai" at bounding box center [450, 113] width 355 height 24
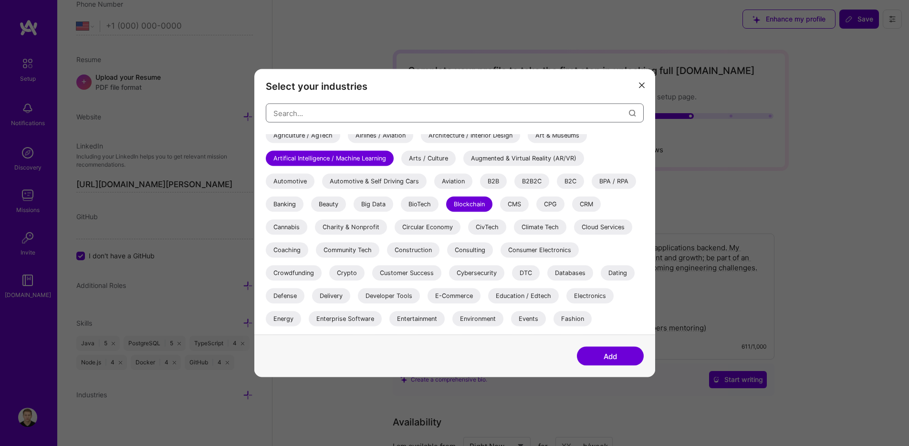
scroll to position [38, 0]
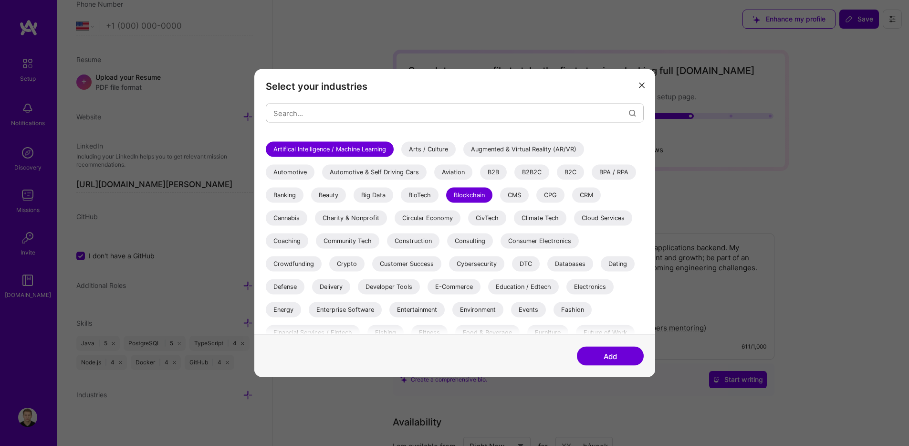
click at [375, 190] on div "Big Data" at bounding box center [374, 195] width 40 height 15
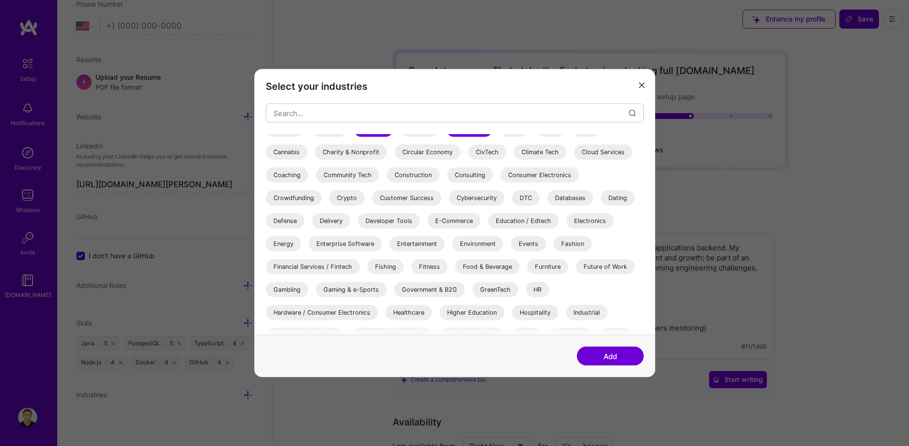
scroll to position [115, 0]
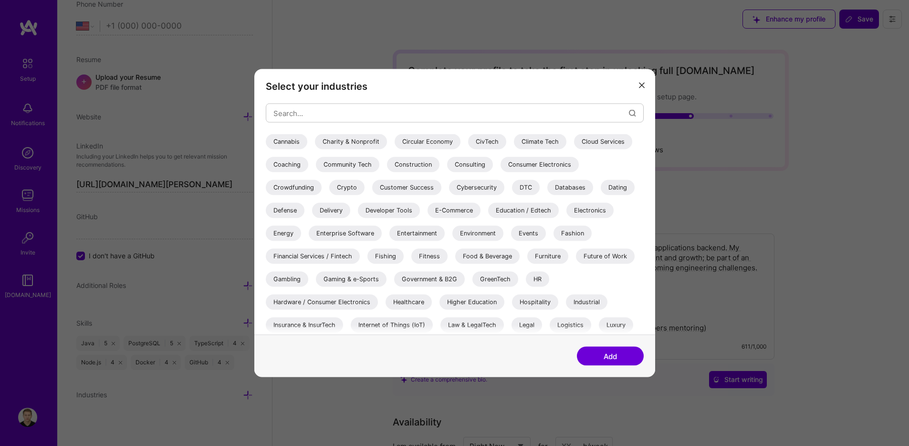
click at [571, 191] on div "Databases" at bounding box center [570, 187] width 46 height 15
click at [337, 234] on div "Enterprise Software" at bounding box center [345, 233] width 73 height 15
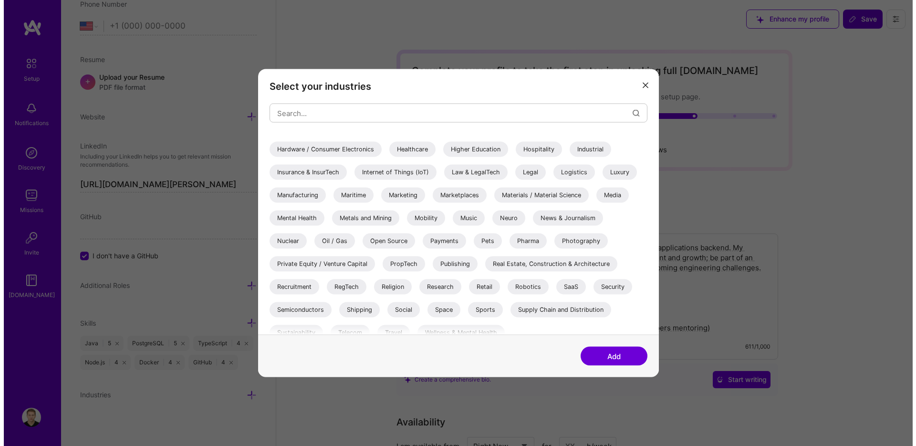
scroll to position [277, 0]
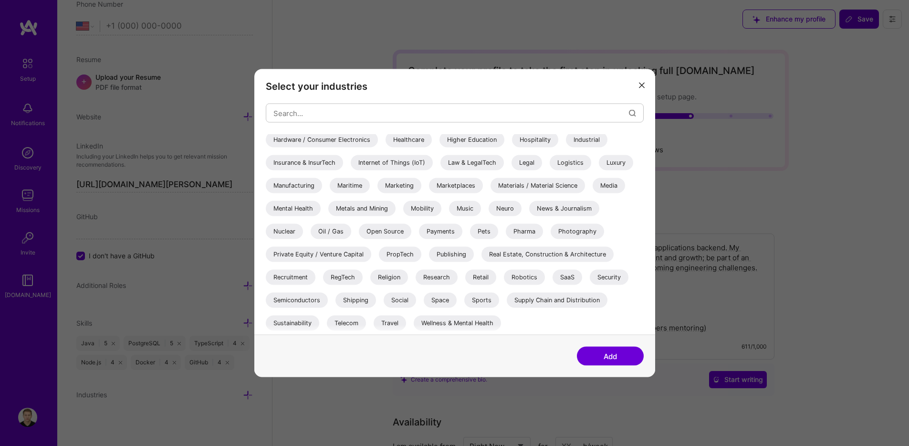
click at [608, 356] on button "Add" at bounding box center [610, 355] width 67 height 19
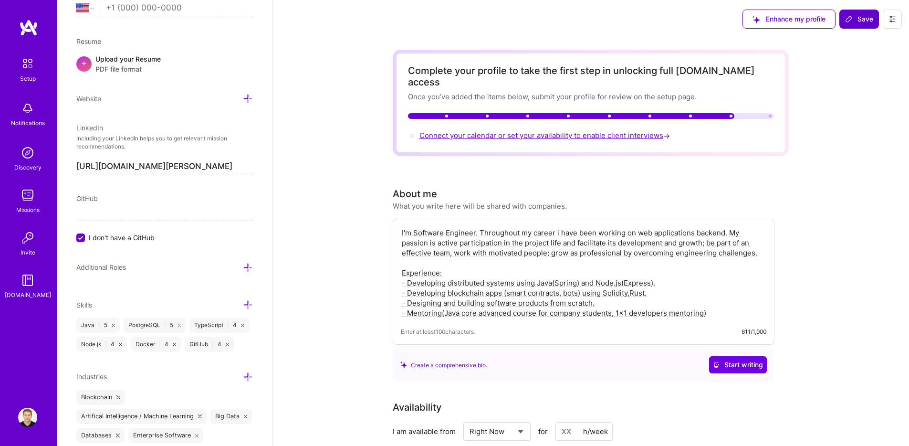
click at [503, 131] on span "Connect your calendar or set your availability to enable client interviews →" at bounding box center [545, 135] width 252 height 9
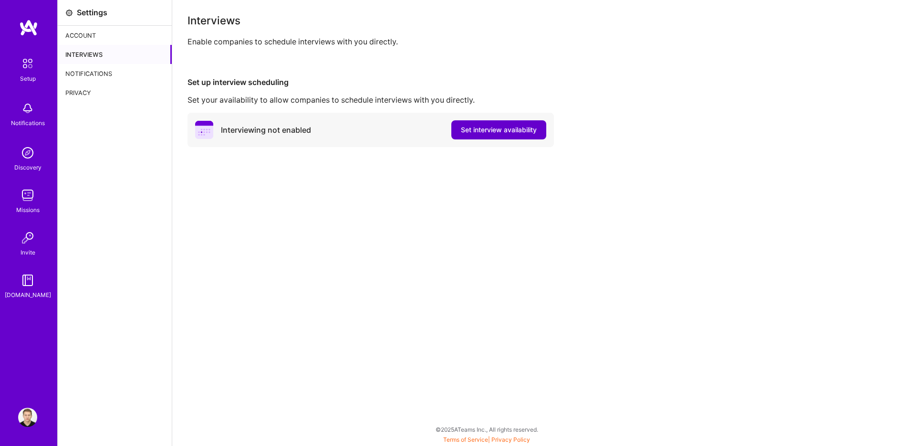
click at [485, 132] on span "Set interview availability" at bounding box center [499, 130] width 76 height 10
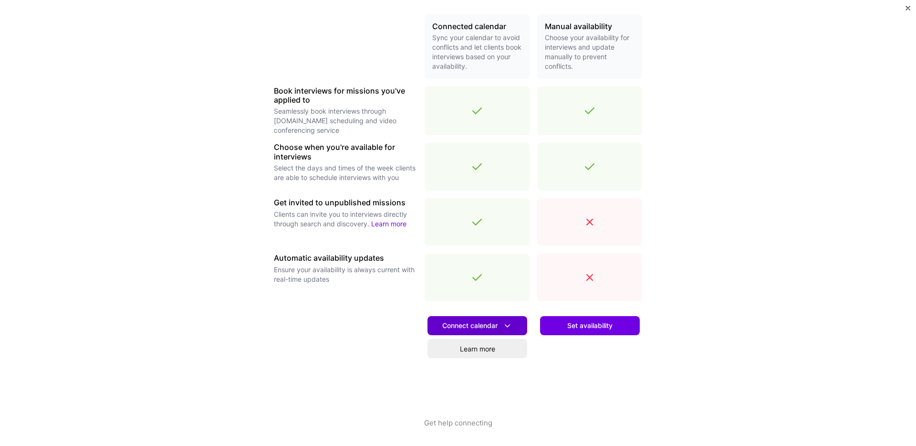
scroll to position [223, 0]
click at [490, 324] on span "Connect calendar" at bounding box center [477, 325] width 70 height 10
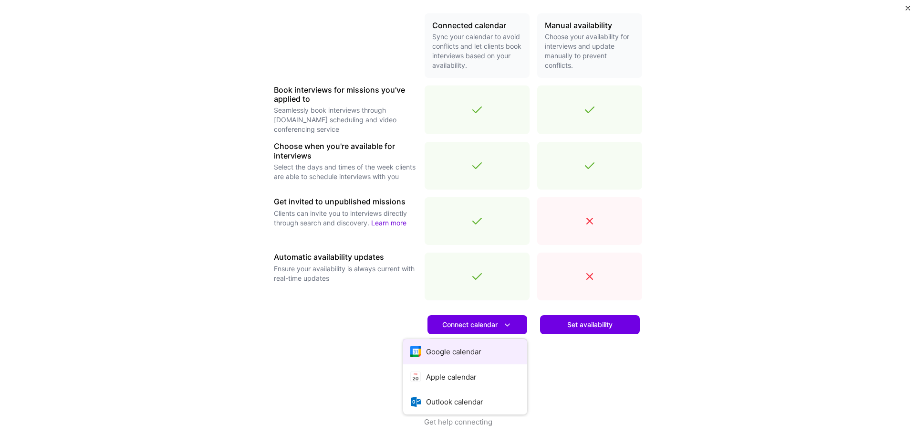
click at [451, 351] on button "Google calendar" at bounding box center [465, 351] width 124 height 25
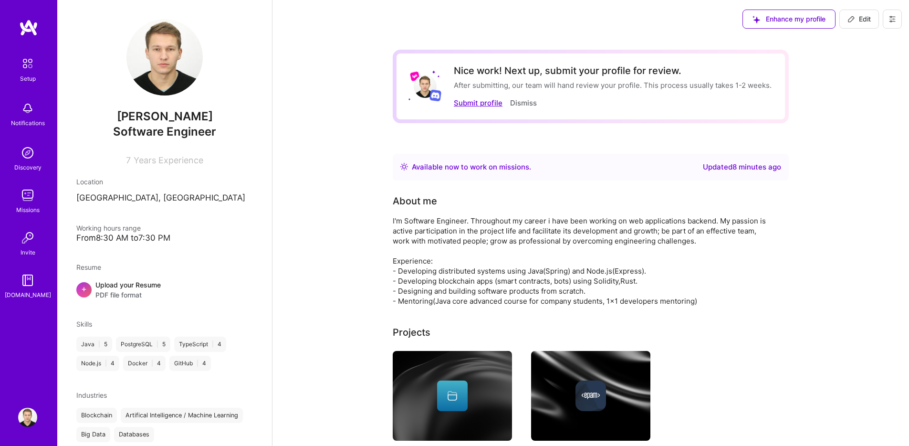
click at [475, 105] on button "Submit profile" at bounding box center [478, 103] width 49 height 10
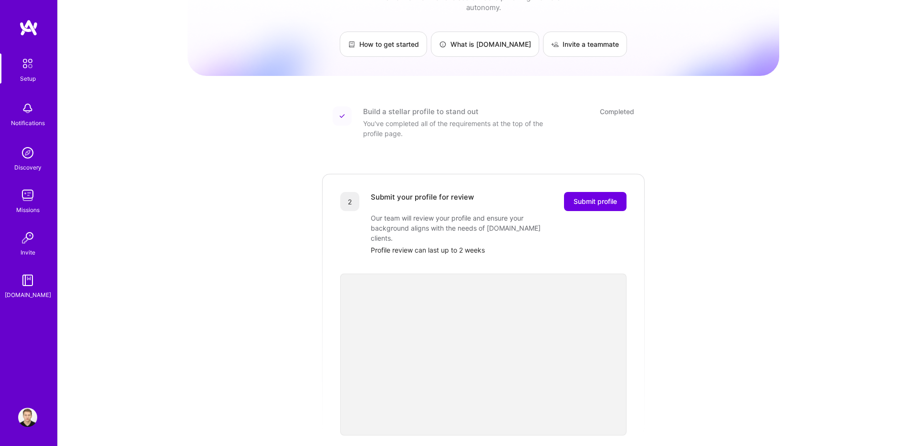
scroll to position [115, 0]
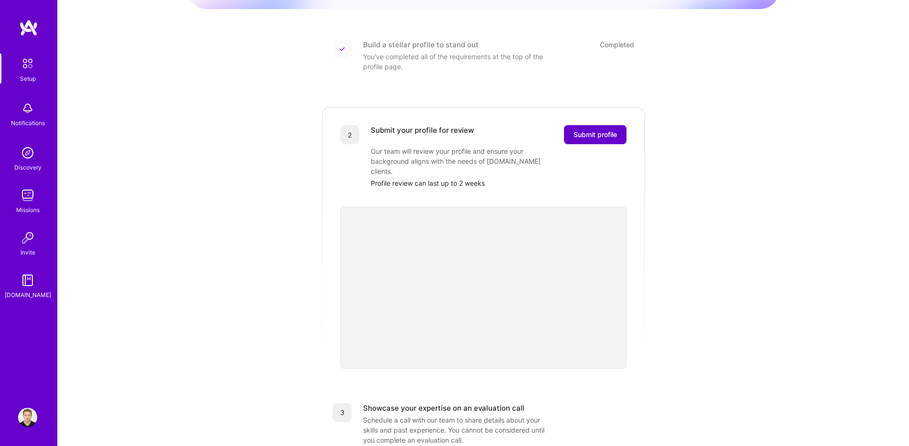
click at [601, 129] on button "Submit profile" at bounding box center [595, 134] width 63 height 19
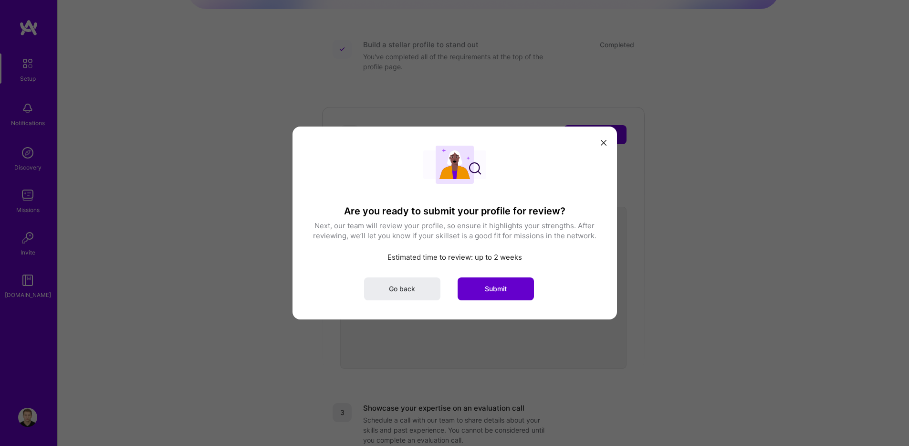
click at [487, 285] on span "Submit" at bounding box center [496, 289] width 22 height 10
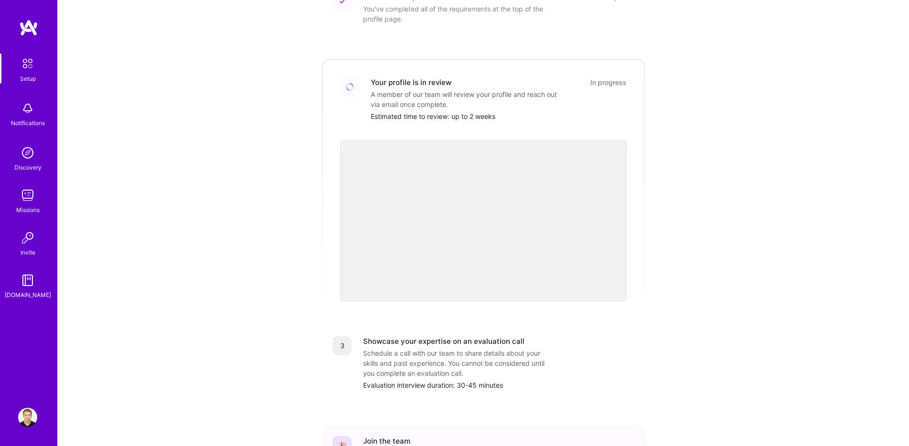
scroll to position [248, 0]
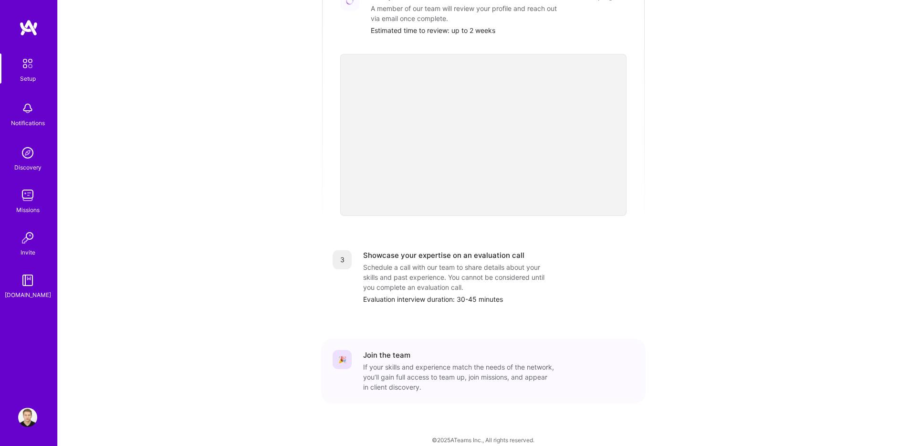
click at [25, 26] on img at bounding box center [28, 27] width 19 height 17
